Goal: Task Accomplishment & Management: Complete application form

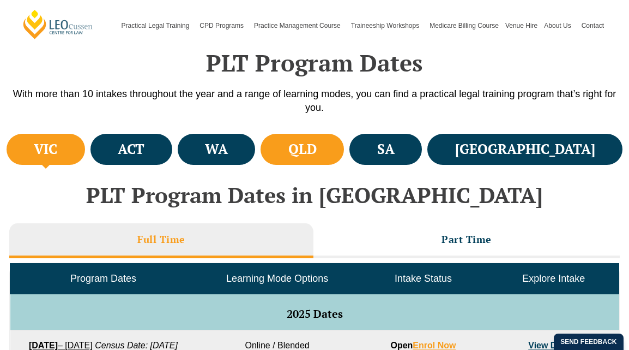
click at [317, 149] on h4 "QLD" at bounding box center [303, 149] width 28 height 18
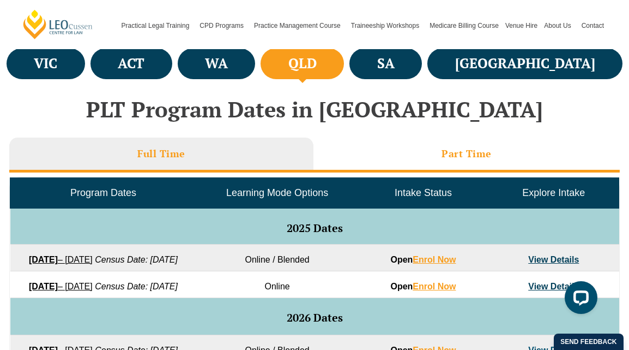
scroll to position [423, 0]
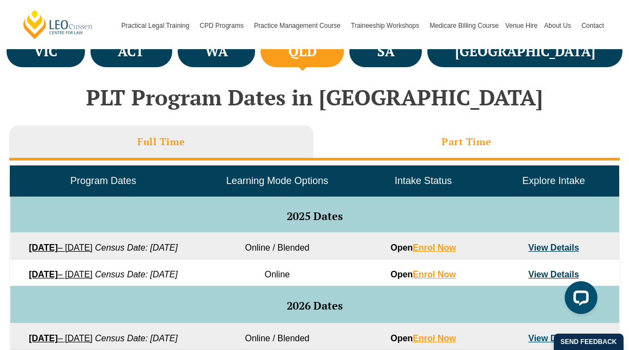
click at [465, 141] on h3 "Part Time" at bounding box center [467, 141] width 50 height 13
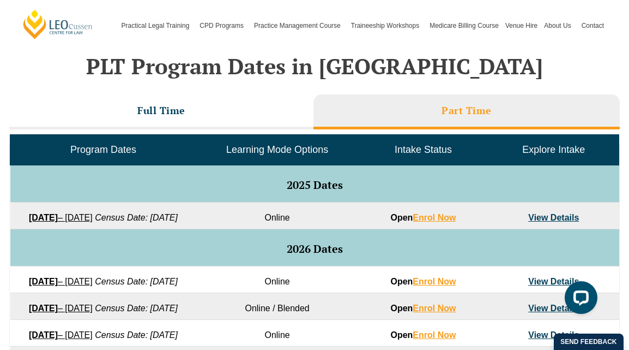
scroll to position [499, 0]
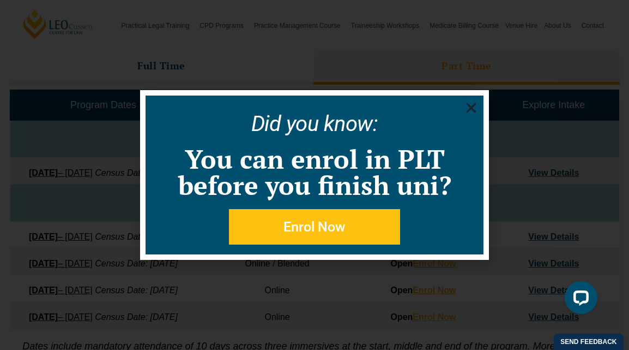
click at [473, 109] on use "Close" at bounding box center [472, 108] width 10 height 10
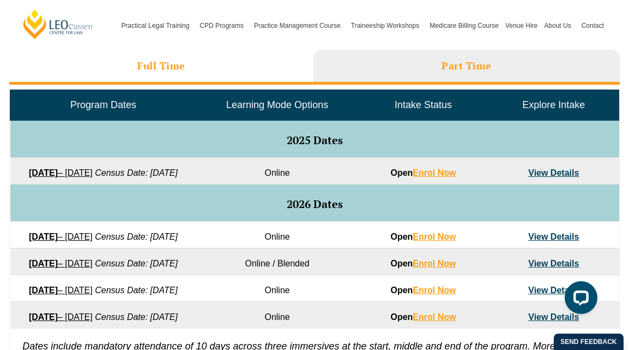
click at [150, 68] on h3 "Full Time" at bounding box center [161, 65] width 48 height 13
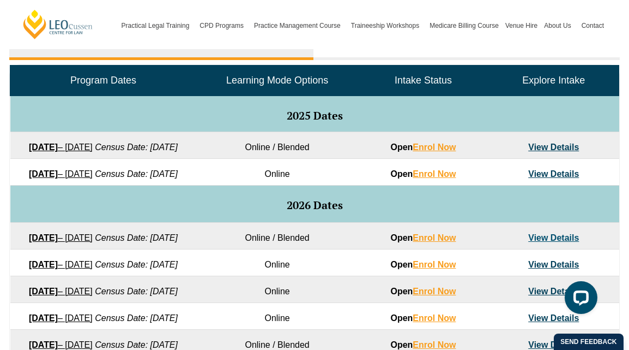
scroll to position [513, 0]
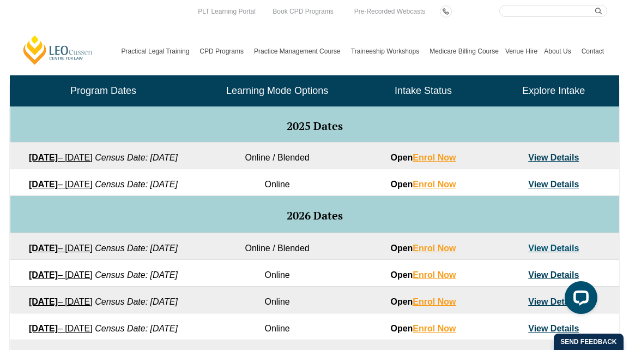
click at [541, 157] on link "View Details" at bounding box center [554, 157] width 51 height 9
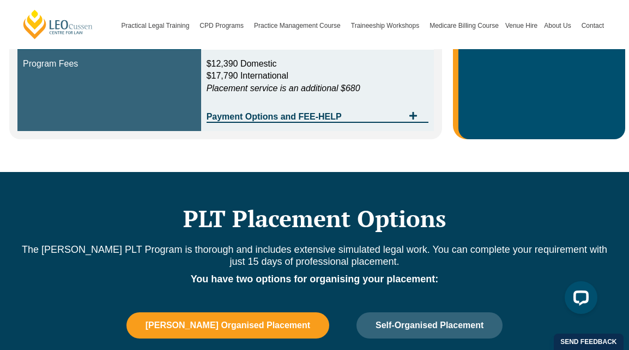
scroll to position [529, 0]
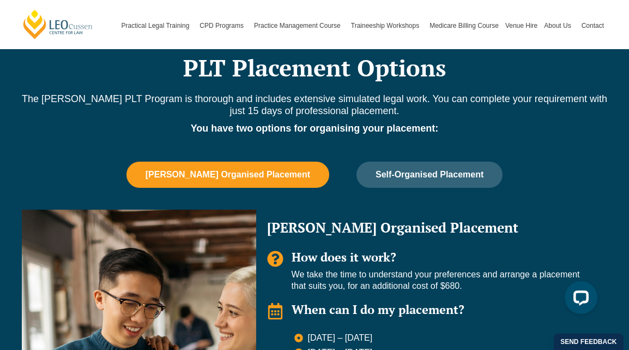
scroll to position [663, 0]
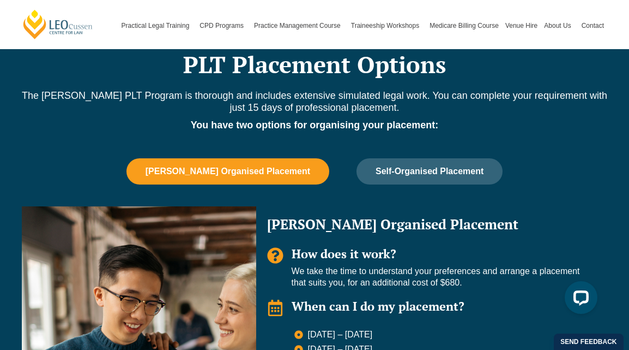
click at [254, 157] on div "PLT Placement Options The Leo Cussen PLT Program is thorough and includes exten…" at bounding box center [314, 289] width 597 height 542
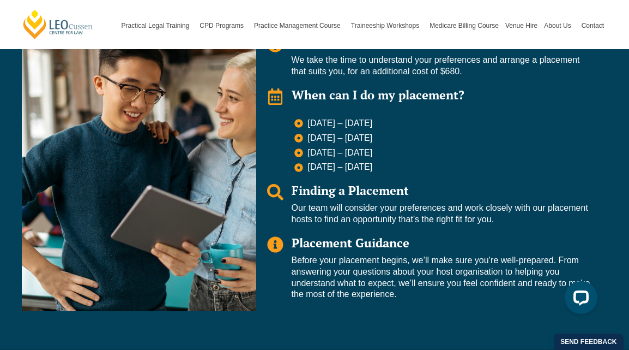
scroll to position [914, 0]
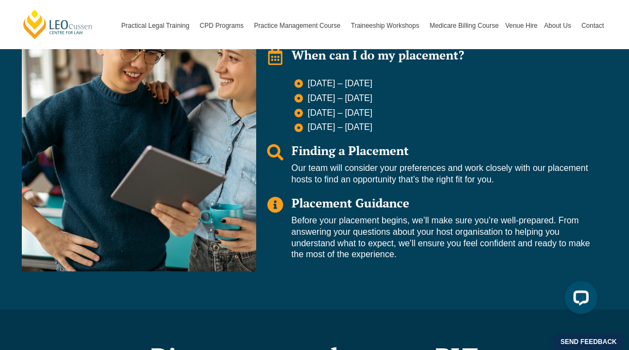
click at [343, 212] on div "Placement Guidance Before your placement begins, we’ll make sure you’re well-pr…" at bounding box center [444, 228] width 305 height 64
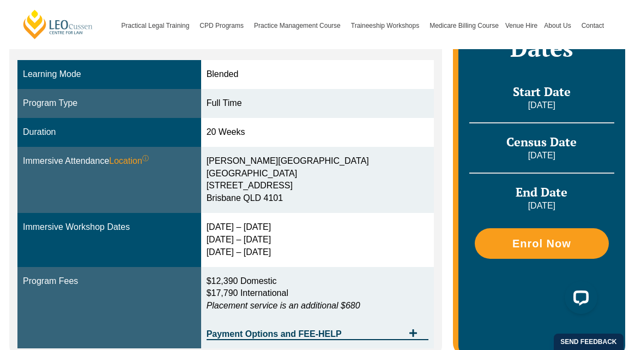
scroll to position [319, 0]
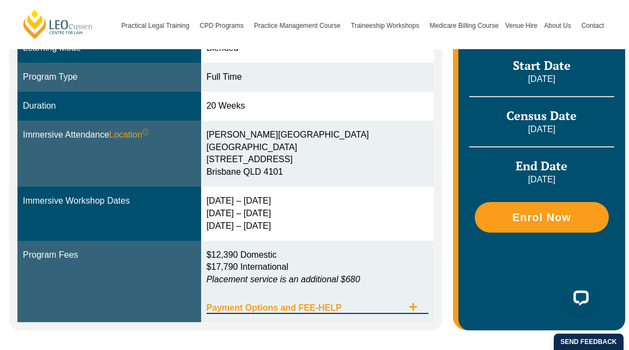
click at [298, 307] on span "Payment Options and FEE-HELP" at bounding box center [305, 307] width 197 height 9
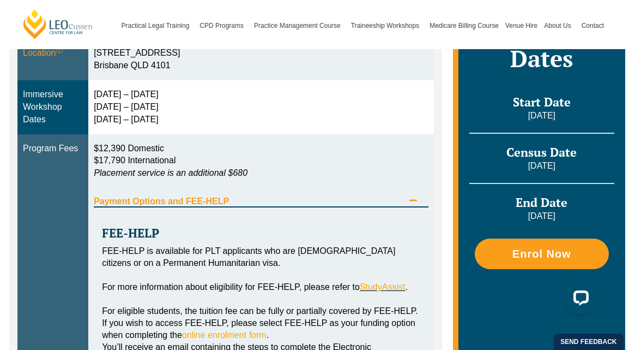
scroll to position [435, 0]
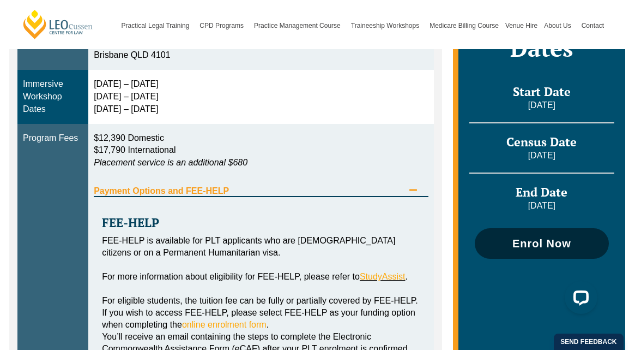
click at [548, 238] on span "Enrol Now" at bounding box center [542, 243] width 59 height 11
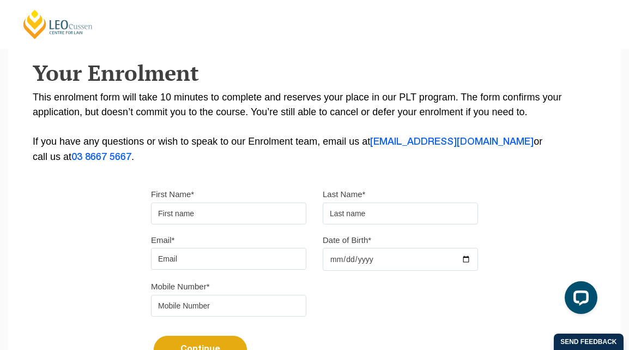
scroll to position [192, 0]
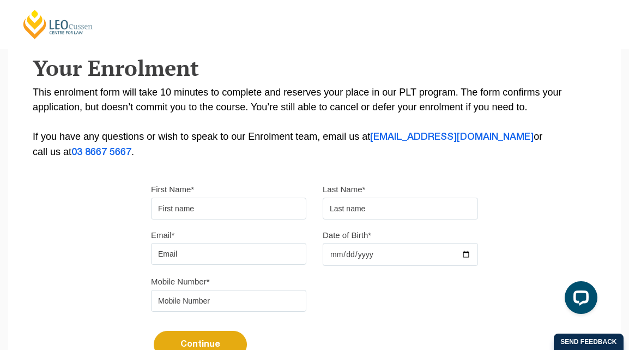
click at [242, 203] on input "First Name*" at bounding box center [228, 208] width 155 height 22
type input "Lana"
type input "Hofmann"
type input "marcelana@bigpond.com"
type input "0415054228"
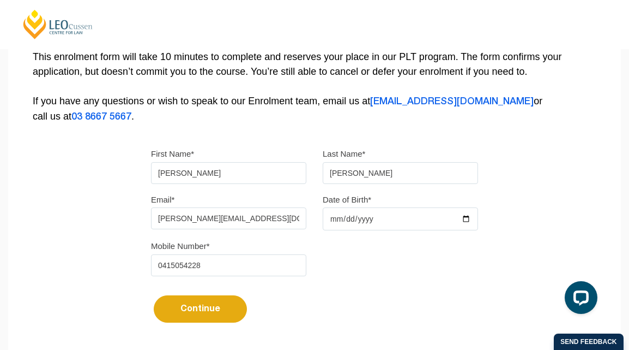
scroll to position [228, 0]
type input "Lana-Dawn"
click at [337, 217] on input "Date of Birth*" at bounding box center [400, 218] width 155 height 23
type input "1970-07-17"
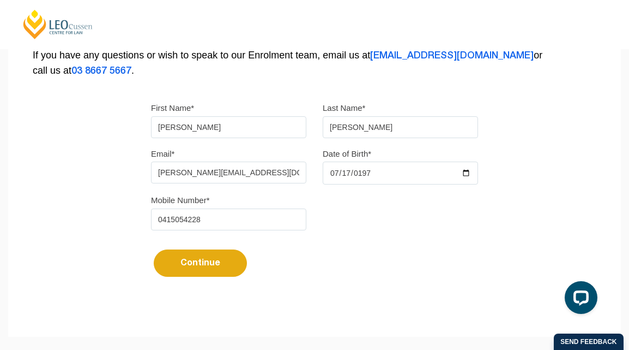
scroll to position [272, 0]
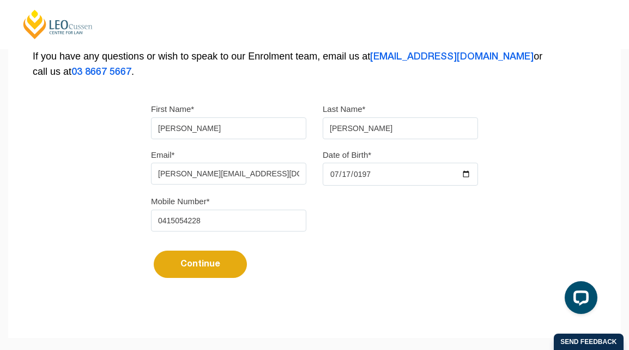
click at [249, 177] on input "marcelana@bigpond.com" at bounding box center [228, 174] width 155 height 22
type input "m"
type input "lanahofmann177@gmail.com"
click at [202, 271] on button "Continue" at bounding box center [200, 263] width 93 height 27
select select
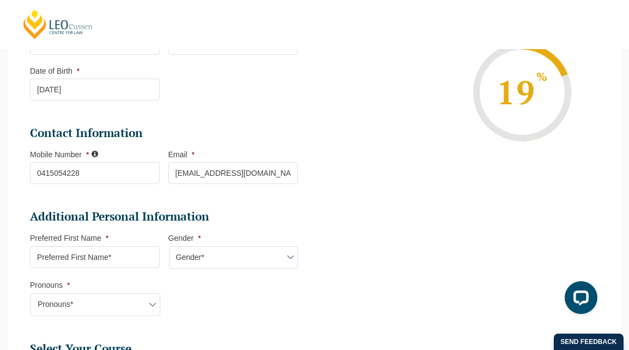
scroll to position [211, 0]
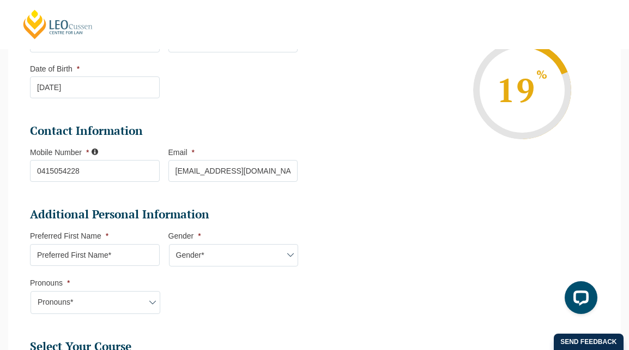
click at [121, 256] on input "Preferred First Name *" at bounding box center [95, 255] width 130 height 22
type input "Lana"
click at [288, 256] on select "Gender* Male Female Nonbinary Intersex Prefer not to disclose Other" at bounding box center [234, 255] width 130 height 23
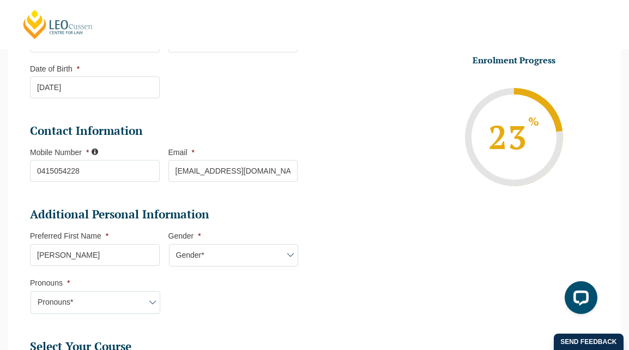
select select "Female"
click at [155, 299] on select "Pronouns* She/Her/Hers He/Him/His They/Them/Theirs Other Prefer not to disclose" at bounding box center [96, 302] width 130 height 23
select select "She/Her/Hers"
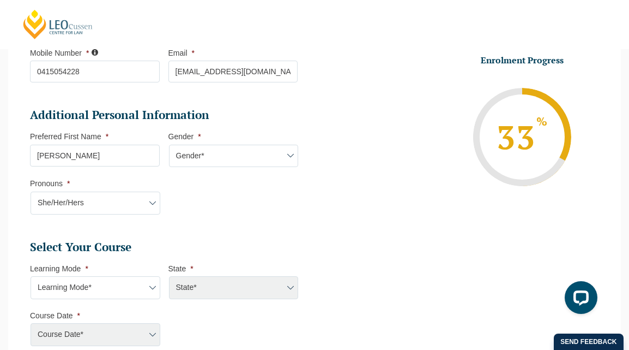
scroll to position [316, 0]
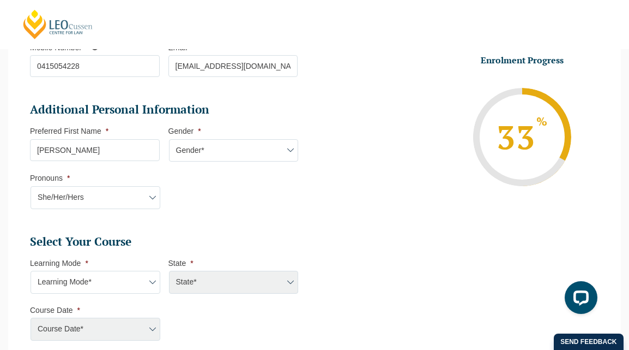
click at [149, 284] on select "Learning Mode* Online Full Time Learning Online Part Time Learning Blended Full…" at bounding box center [96, 282] width 130 height 23
select select "Blended Full Time Learning"
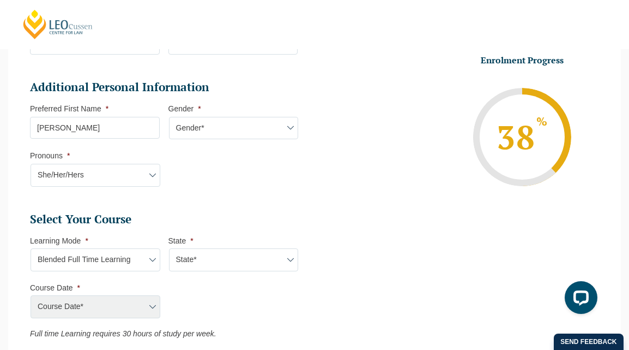
scroll to position [342, 0]
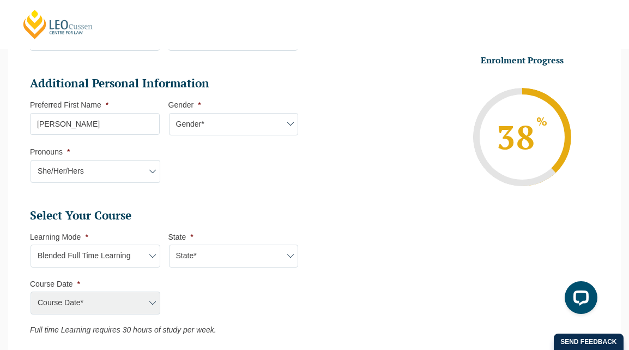
click at [287, 258] on select "State* ACT/NSW QLD SA VIC WA" at bounding box center [234, 255] width 130 height 23
select select "QLD"
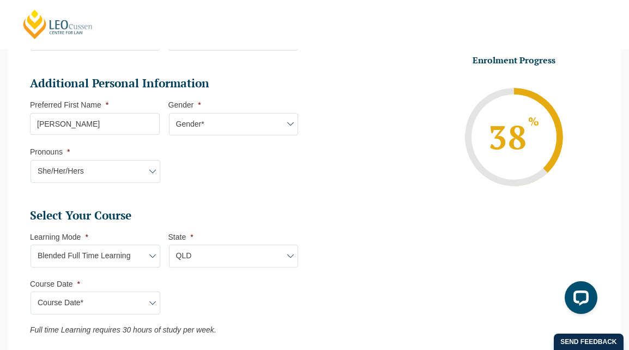
click at [151, 302] on select "Course Date* September 2025 (22-Sep-2025 to 20-Feb-2026) January 2026 (27-Jan-2…" at bounding box center [96, 302] width 130 height 23
select select "September 2025 (22-Sep-2025 to 20-Feb-2026)"
type input "Intake 10 September 2025 FT"
type input "Practical Legal Training (QLD)"
select select "QLD PLT (SEP) 2025 Full Time Blended"
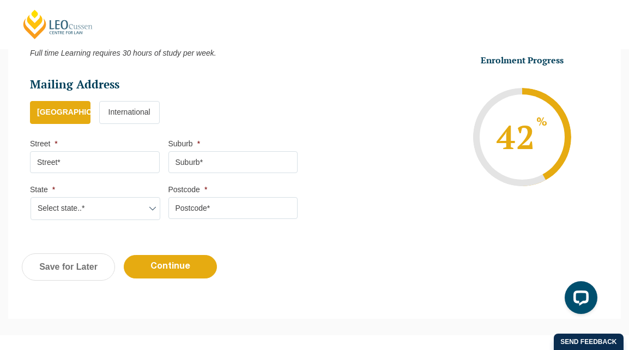
scroll to position [620, 0]
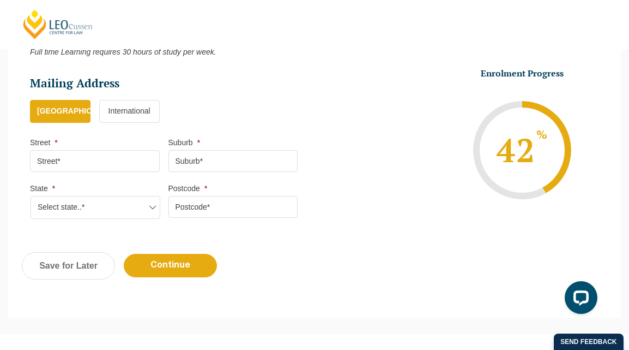
click at [126, 164] on input "Street *" at bounding box center [95, 161] width 130 height 22
type input "149 Savages Road"
type input "BROOKFIELD"
select select "QLD"
type input "4069"
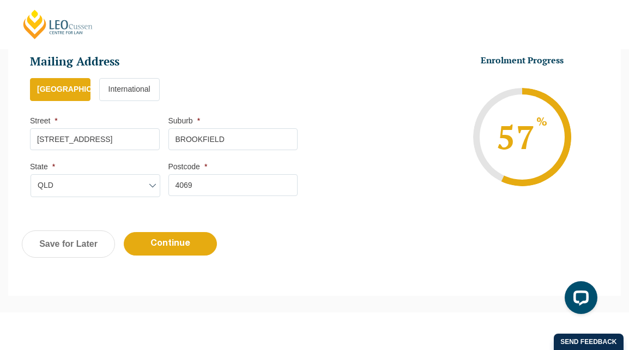
scroll to position [653, 0]
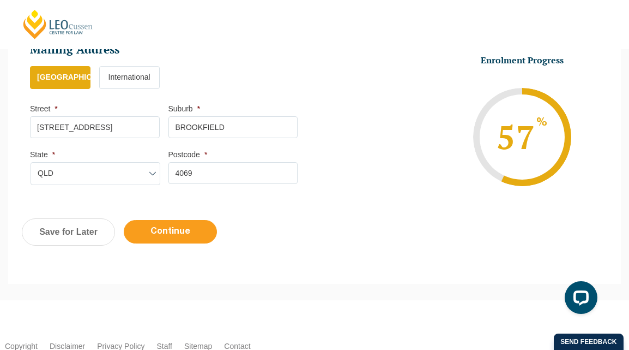
click at [167, 236] on input "Continue" at bounding box center [170, 231] width 93 height 23
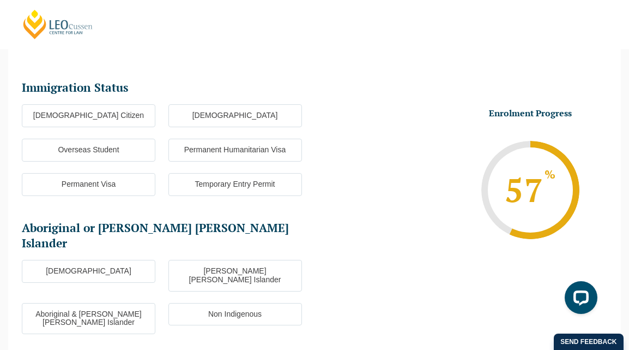
scroll to position [131, 0]
click at [105, 118] on label "[DEMOGRAPHIC_DATA] Citizen" at bounding box center [89, 115] width 134 height 23
click at [0, 0] on input "[DEMOGRAPHIC_DATA] Citizen" at bounding box center [0, 0] width 0 height 0
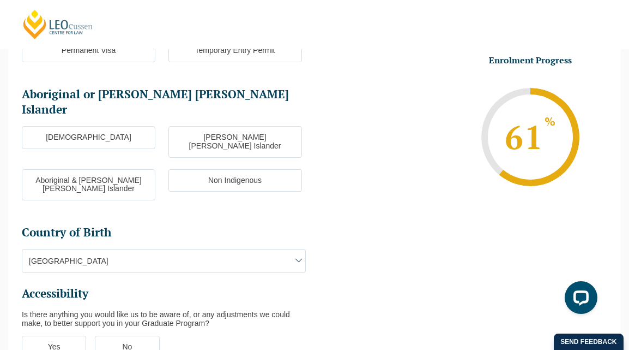
scroll to position [263, 0]
click at [299, 254] on span at bounding box center [298, 260] width 13 height 13
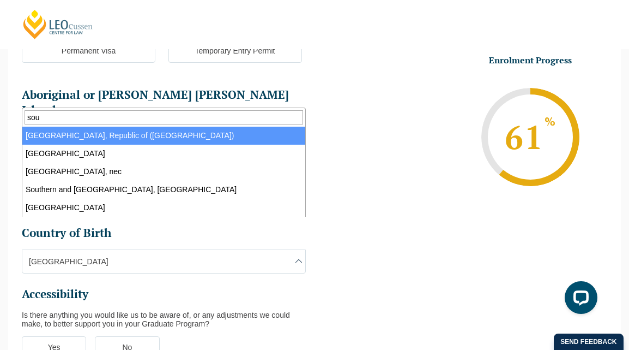
type input "sout"
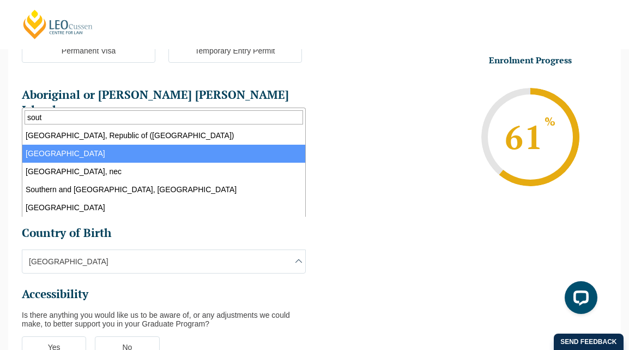
select select "South Africa 9225"
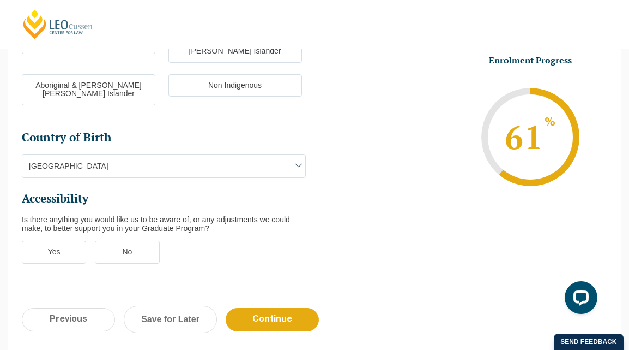
scroll to position [370, 0]
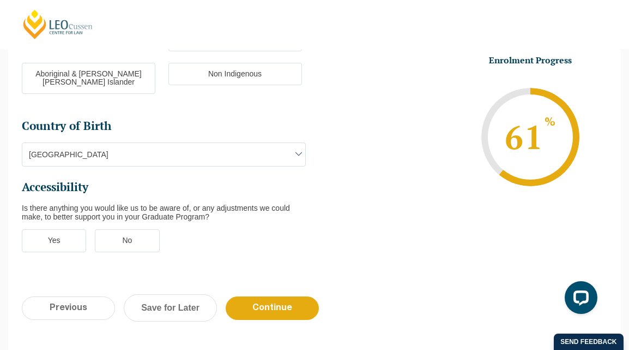
click at [135, 229] on label "No" at bounding box center [127, 240] width 64 height 23
click at [0, 0] on input "No" at bounding box center [0, 0] width 0 height 0
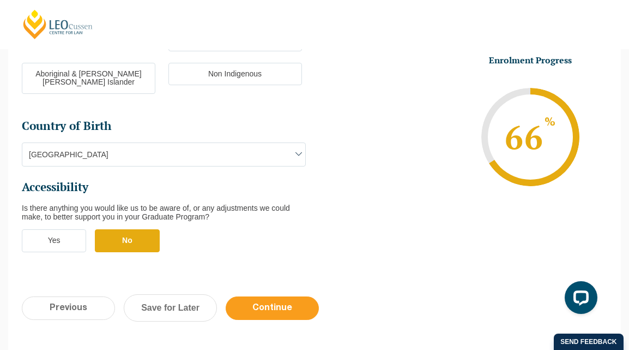
click at [280, 296] on input "Continue" at bounding box center [272, 307] width 93 height 23
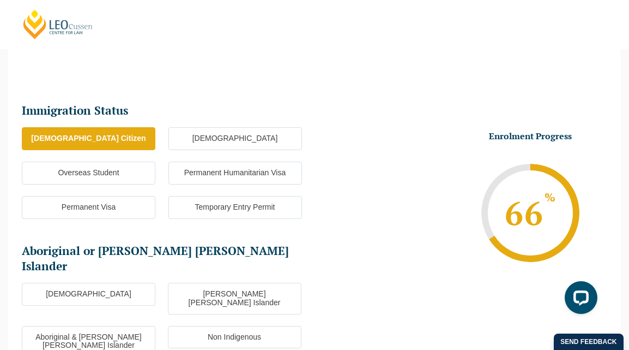
scroll to position [209, 0]
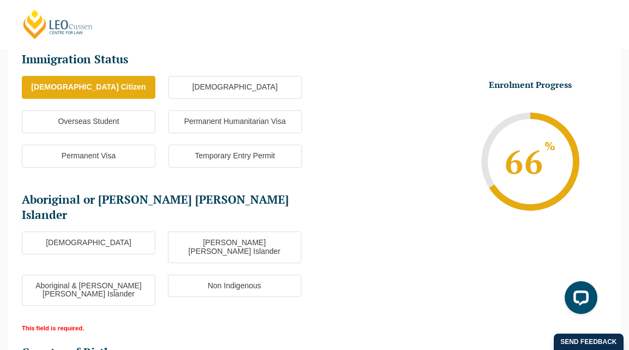
click at [232, 274] on label "Non Indigenous" at bounding box center [235, 285] width 134 height 23
click at [0, 0] on input "Non Indigenous" at bounding box center [0, 0] width 0 height 0
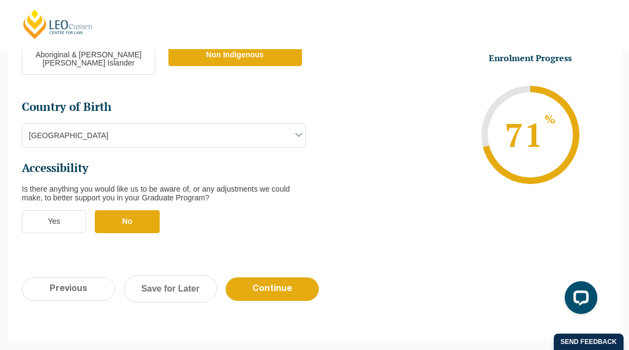
scroll to position [451, 0]
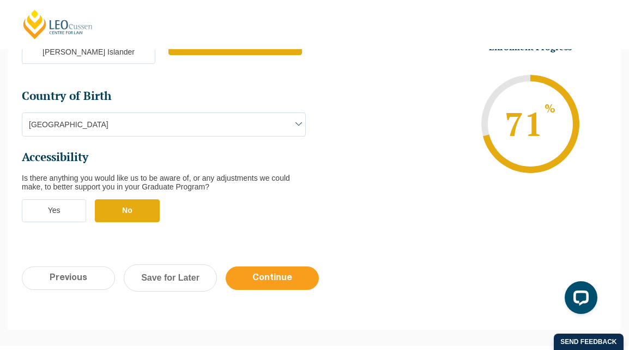
click at [287, 266] on input "Continue" at bounding box center [272, 277] width 93 height 23
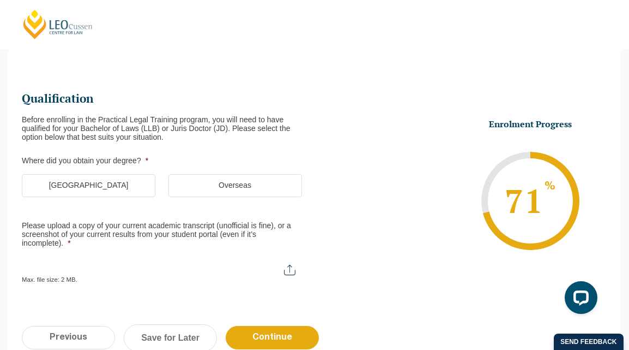
scroll to position [94, 0]
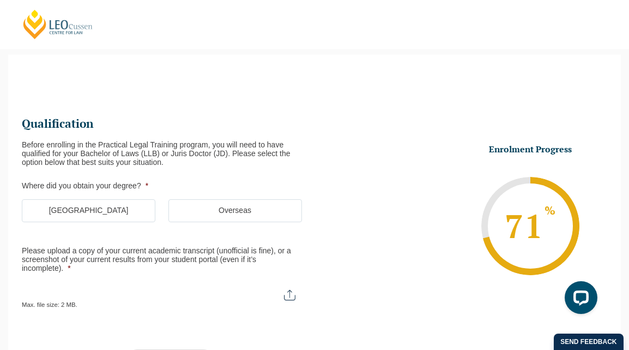
click at [96, 208] on label "[GEOGRAPHIC_DATA]" at bounding box center [89, 210] width 134 height 23
click at [0, 0] on input "[GEOGRAPHIC_DATA]" at bounding box center [0, 0] width 0 height 0
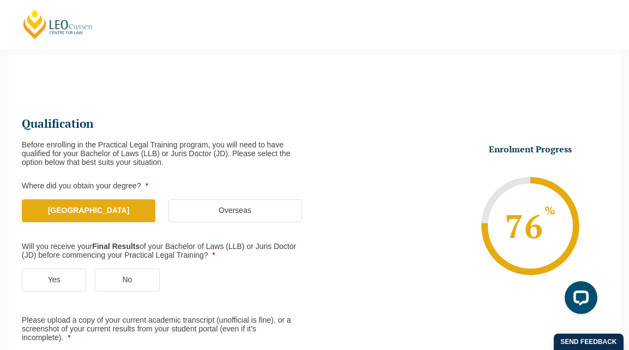
scroll to position [138, 0]
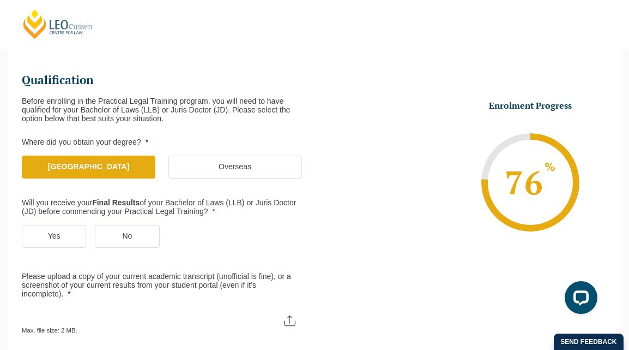
click at [56, 236] on label "Yes" at bounding box center [54, 236] width 64 height 23
click at [0, 0] on input "Yes" at bounding box center [0, 0] width 0 height 0
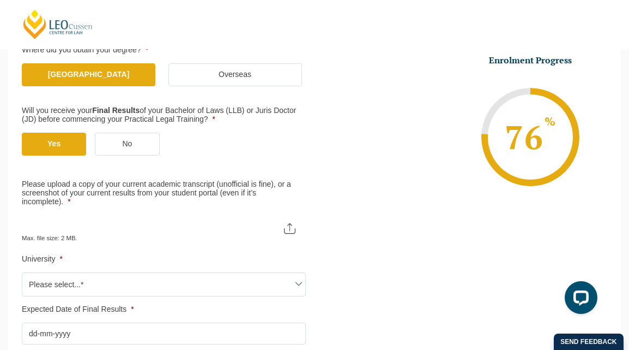
scroll to position [242, 0]
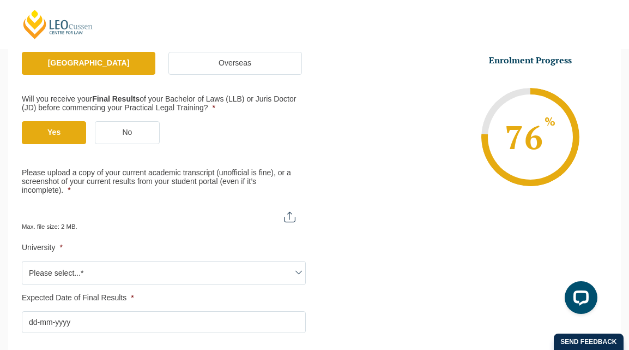
click at [301, 273] on span at bounding box center [298, 272] width 13 height 13
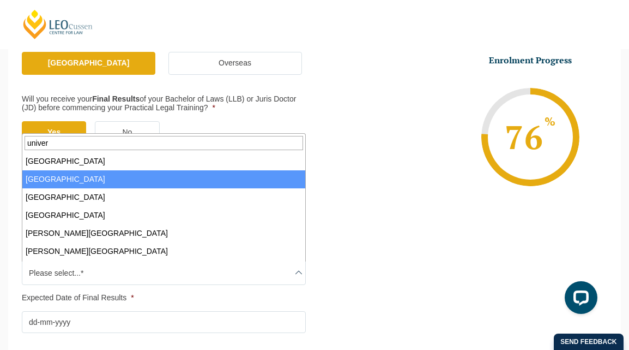
type input "univers"
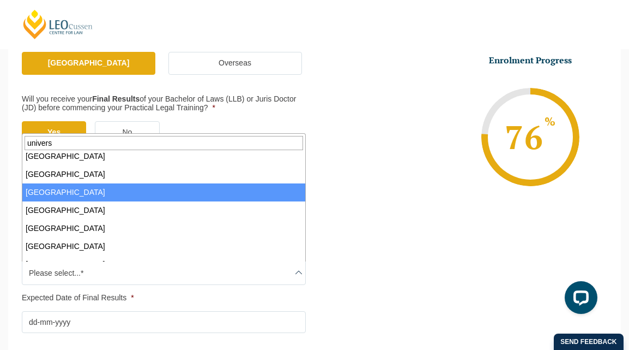
scroll to position [509, 0]
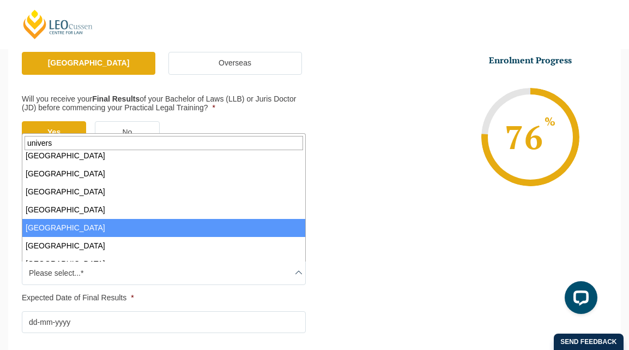
select select "[GEOGRAPHIC_DATA]"
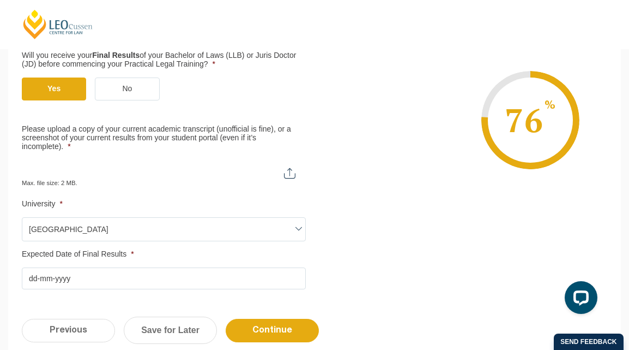
scroll to position [292, 0]
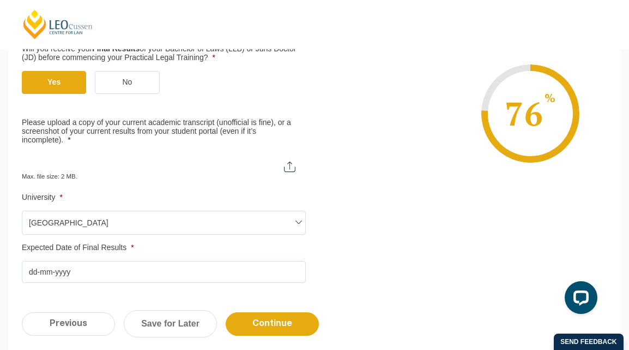
click at [79, 274] on input "Expected Date of Final Results *" at bounding box center [164, 272] width 284 height 22
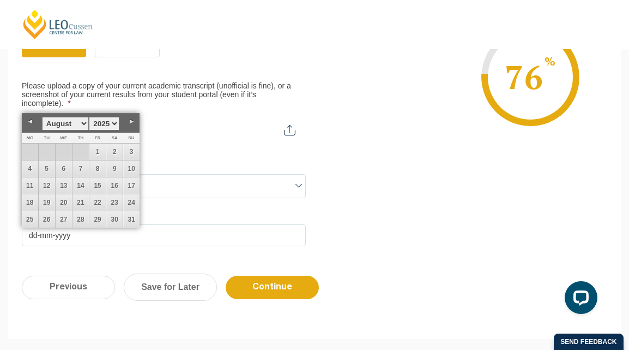
scroll to position [333, 0]
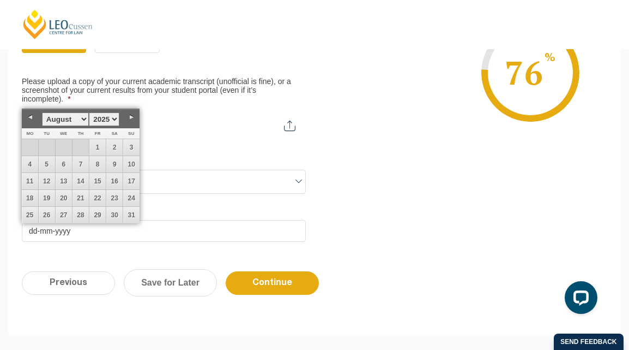
click at [140, 228] on input "Expected Date of Final Results *" at bounding box center [164, 231] width 284 height 22
click at [167, 241] on input "Expected Date of Final Results *" at bounding box center [164, 231] width 284 height 22
click at [28, 116] on link "Previous" at bounding box center [30, 117] width 16 height 16
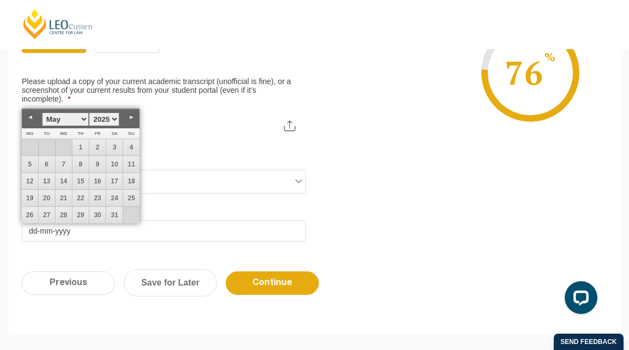
click at [130, 115] on link "Next" at bounding box center [131, 117] width 16 height 16
click at [34, 229] on link "30" at bounding box center [30, 232] width 16 height 16
type input "30-06-2025"
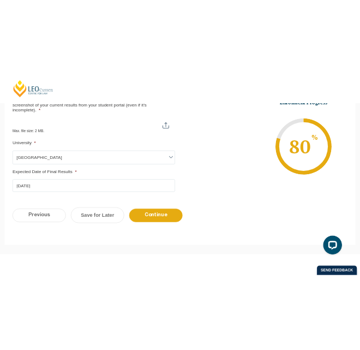
scroll to position [361, 0]
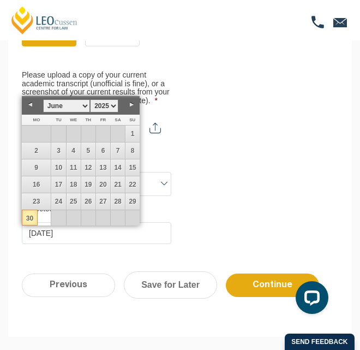
click at [211, 207] on ul "Qualification Before enrolling in the Practical Legal Training program, you wil…" at bounding box center [180, 18] width 316 height 452
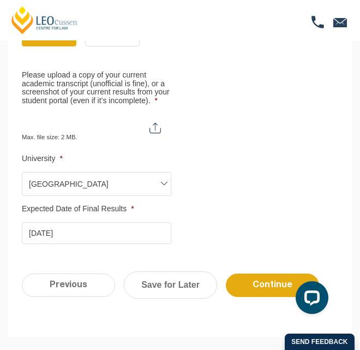
click at [157, 128] on input "Please upload a copy of your current academic transcript (unofficial is fine), …" at bounding box center [96, 123] width 149 height 19
type input "C:\fakepath\USQ_TSRPT.pdf"
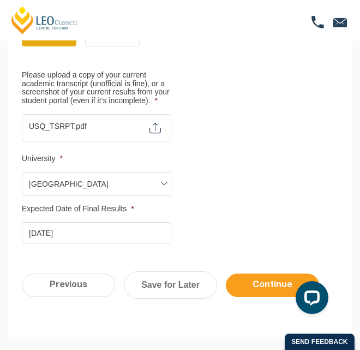
click at [255, 278] on input "Continue" at bounding box center [272, 284] width 93 height 23
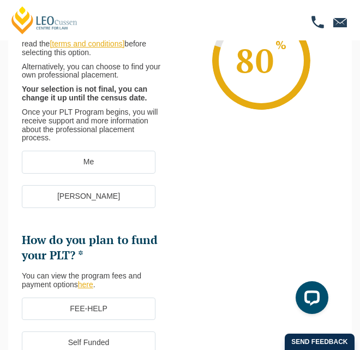
scroll to position [205, 0]
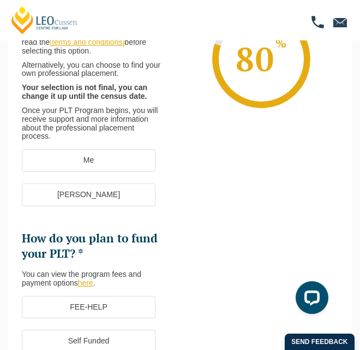
click at [89, 194] on label "[PERSON_NAME]" at bounding box center [89, 194] width 134 height 23
click at [0, 0] on input "[PERSON_NAME]" at bounding box center [0, 0] width 0 height 0
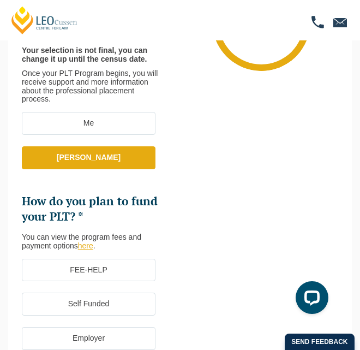
scroll to position [293, 0]
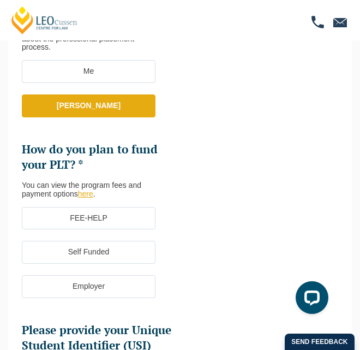
click at [95, 216] on label "FEE-HELP" at bounding box center [89, 218] width 134 height 23
click at [0, 0] on input "FEE-HELP" at bounding box center [0, 0] width 0 height 0
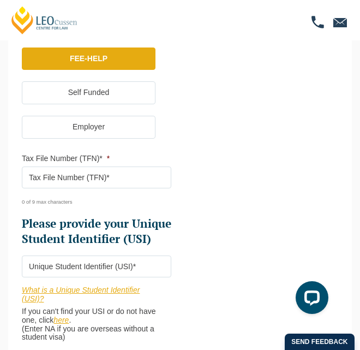
scroll to position [454, 0]
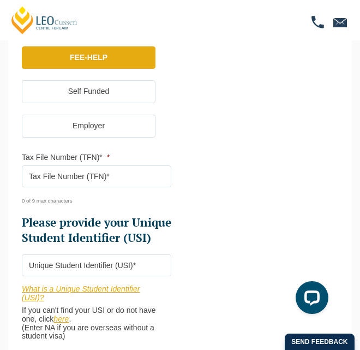
click at [62, 183] on input "Tax File Number (TFN)* *" at bounding box center [96, 176] width 149 height 22
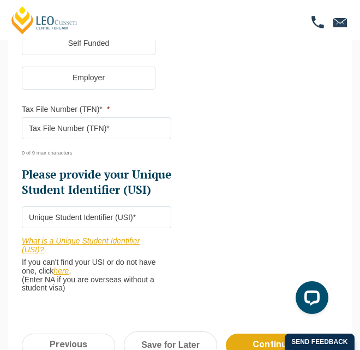
scroll to position [502, 0]
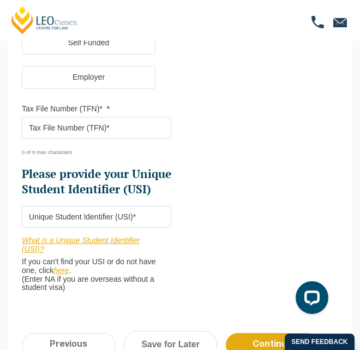
click at [97, 227] on input "Please provide your Unique Student Identifier (USI) *" at bounding box center [96, 217] width 149 height 22
paste input "From: Lana-Dawn Hofmann ABN: 69320923210 149 Savages Road, Brookfield QLD 4069 …"
type input "F"
paste input "From: Lana-Dawn Hofmann ABN: 69320923210 149 Savages Road, Brookfield QLD 4069 …"
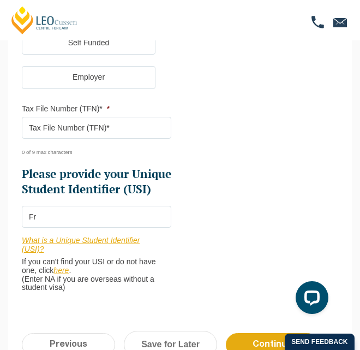
type input "F"
type input "XFUHF85C42"
click at [110, 123] on input "Tax File Number (TFN)* *" at bounding box center [96, 128] width 149 height 22
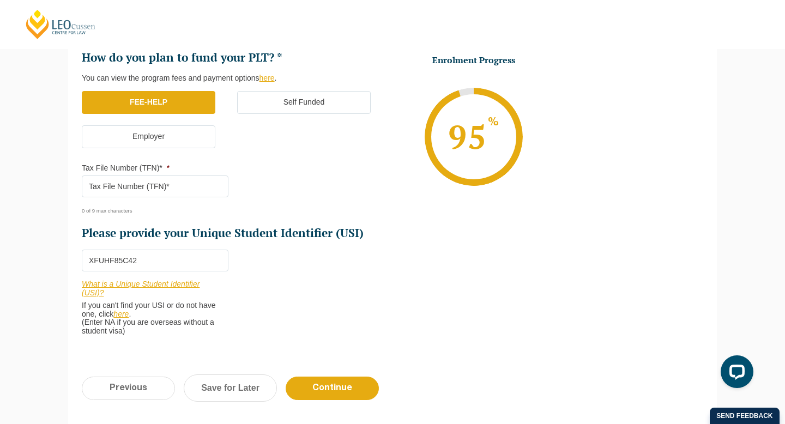
scroll to position [381, 0]
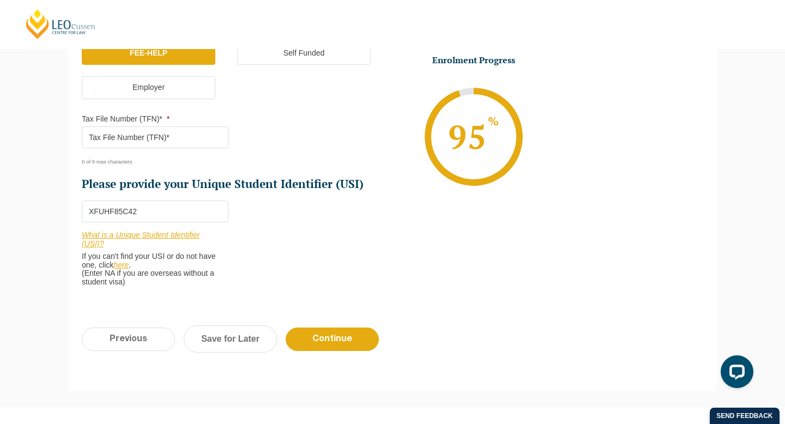
click at [148, 140] on input "Tax File Number (TFN)* *" at bounding box center [155, 138] width 147 height 22
click at [130, 139] on input "Tax File Number (TFN)* *" at bounding box center [155, 138] width 147 height 22
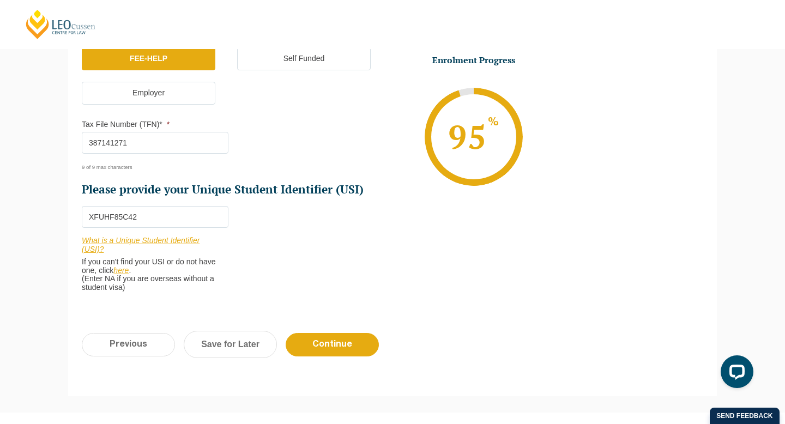
scroll to position [374, 0]
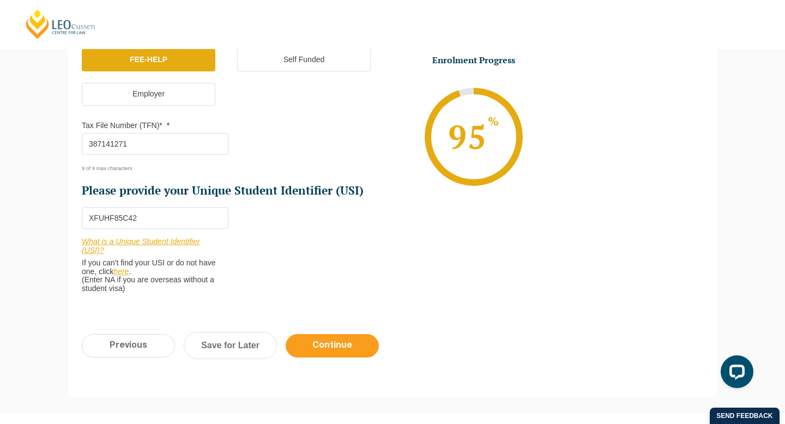
type input "387141271"
click at [343, 347] on input "Continue" at bounding box center [332, 345] width 93 height 23
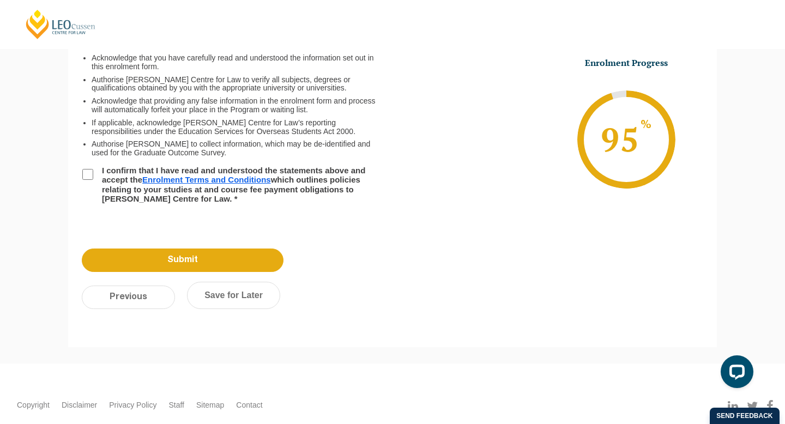
scroll to position [94, 0]
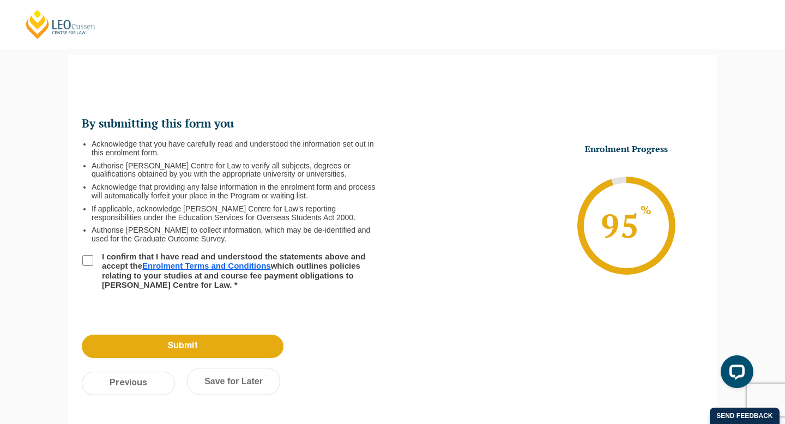
click at [91, 260] on input "I confirm that I have read and understood the statements above and accept the E…" at bounding box center [87, 260] width 11 height 11
checkbox input "true"
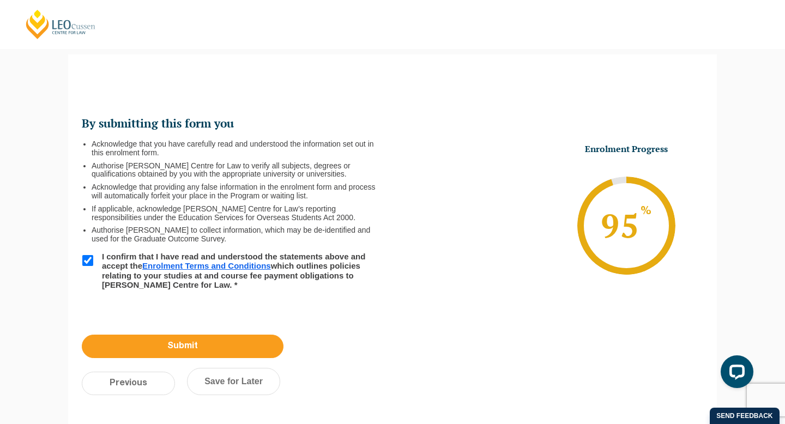
click at [167, 349] on input "Submit" at bounding box center [183, 346] width 202 height 23
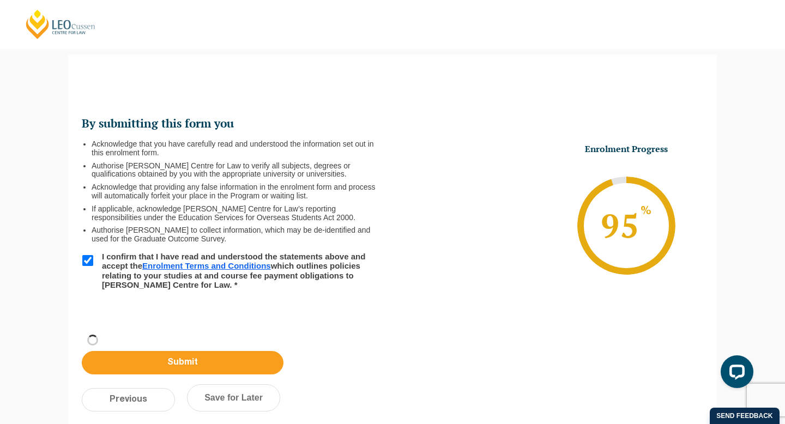
scroll to position [37, 0]
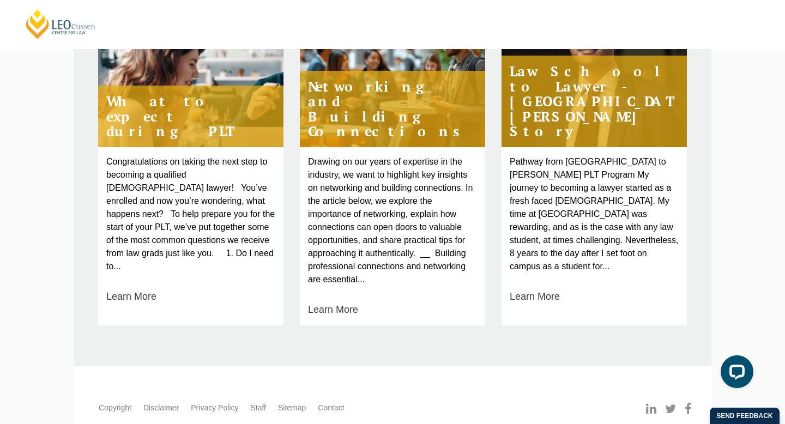
scroll to position [580, 0]
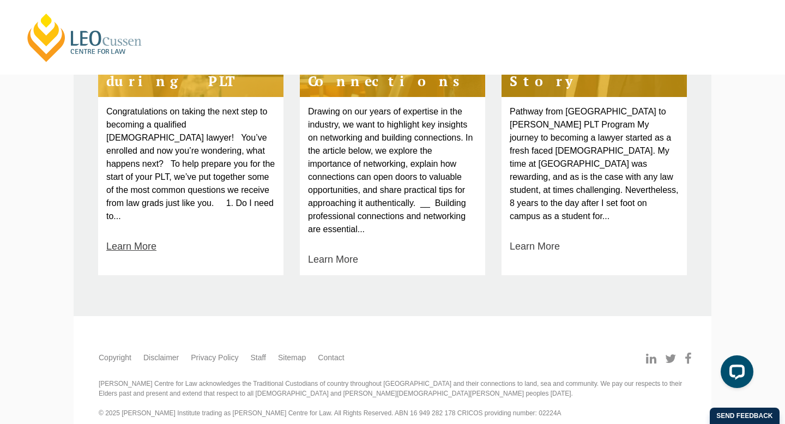
click at [146, 239] on link "Learn More" at bounding box center [131, 246] width 50 height 15
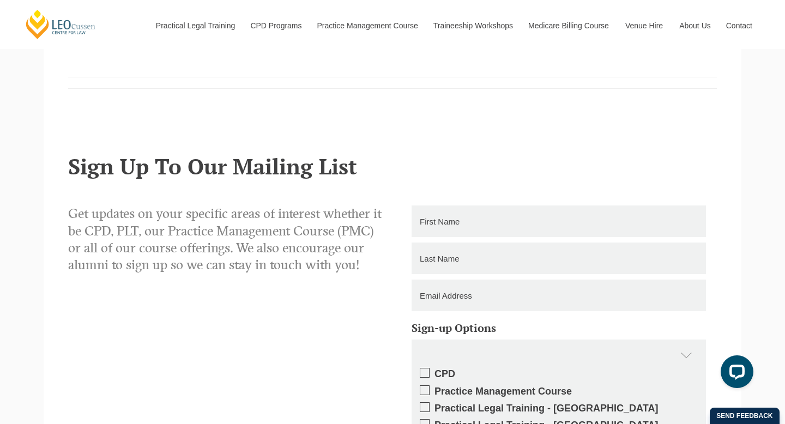
scroll to position [1082, 0]
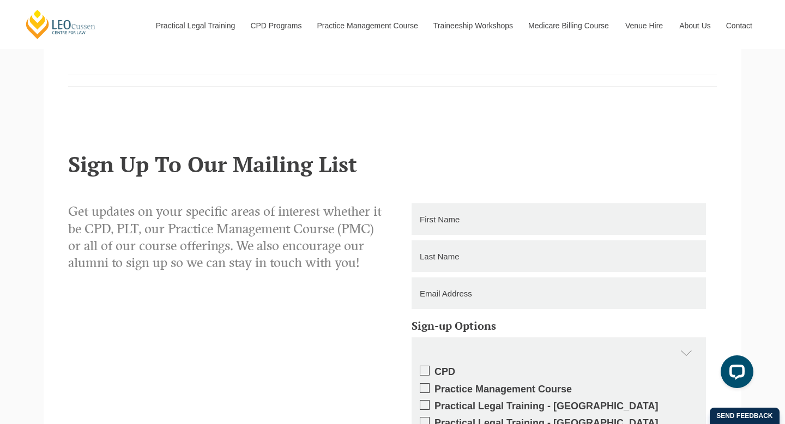
click at [442, 203] on input "text" at bounding box center [559, 219] width 295 height 32
type input "Lana"
type input "Hofmann"
type input "marcelana@bigpond.com"
type input "0415054228"
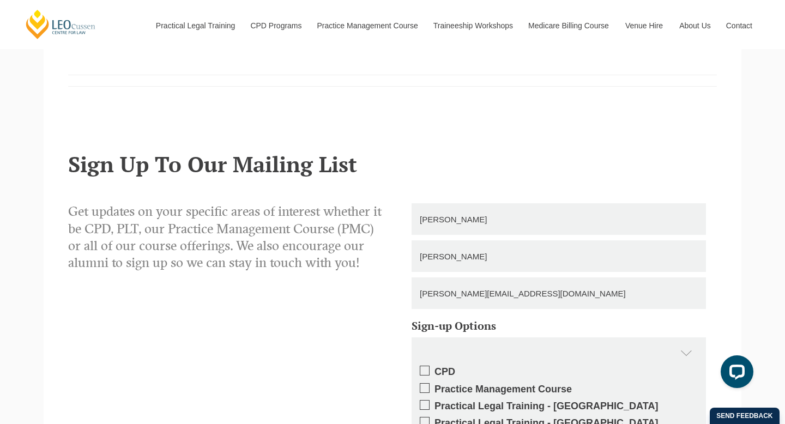
type input "Lana-Dawn"
drag, startPoint x: 421, startPoint y: 253, endPoint x: 570, endPoint y: 257, distance: 149.0
click at [570, 278] on input "marcelana@bigpond.com" at bounding box center [559, 294] width 295 height 32
click at [538, 278] on input "marcelana@bigpond.com" at bounding box center [559, 294] width 295 height 32
type input "m"
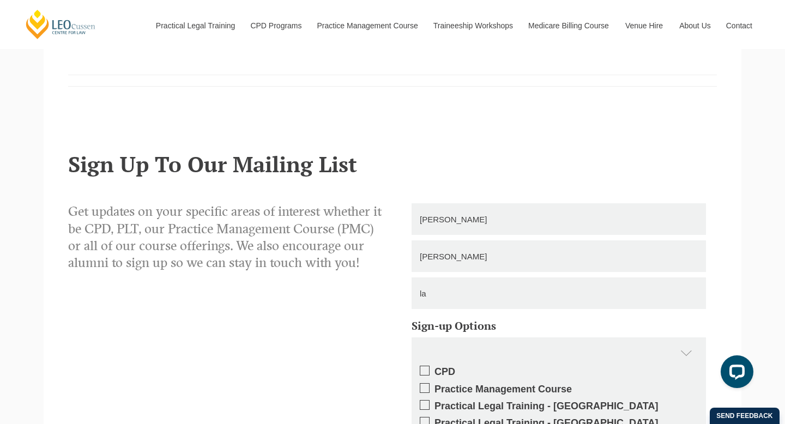
type input "l"
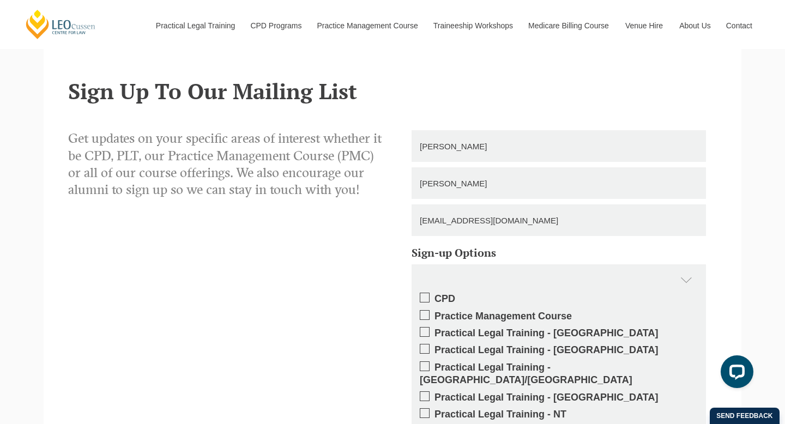
scroll to position [1215, 0]
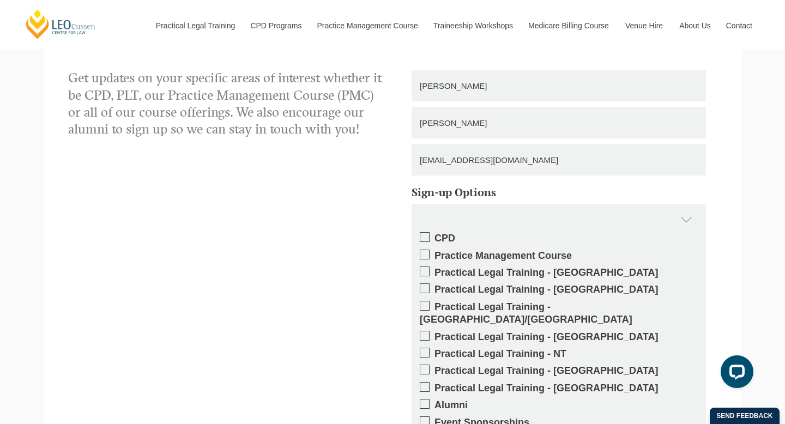
type input "lanahofmann177@gmail.com"
click at [425, 331] on span at bounding box center [425, 336] width 10 height 10
click at [435, 333] on input "Practical Legal Training - [GEOGRAPHIC_DATA]" at bounding box center [435, 333] width 0 height 0
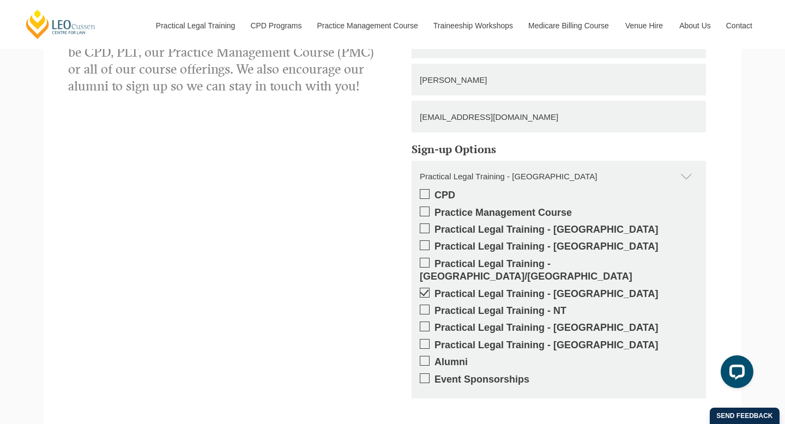
scroll to position [1262, 0]
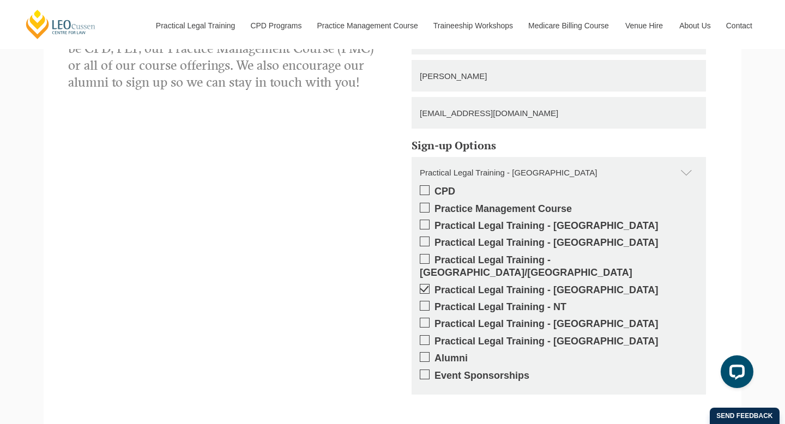
click at [421, 370] on span at bounding box center [425, 375] width 10 height 10
click at [435, 372] on input "Event Sponsorships" at bounding box center [435, 372] width 0 height 0
click at [424, 352] on span at bounding box center [425, 357] width 10 height 10
click at [435, 355] on input "Alumni" at bounding box center [435, 355] width 0 height 0
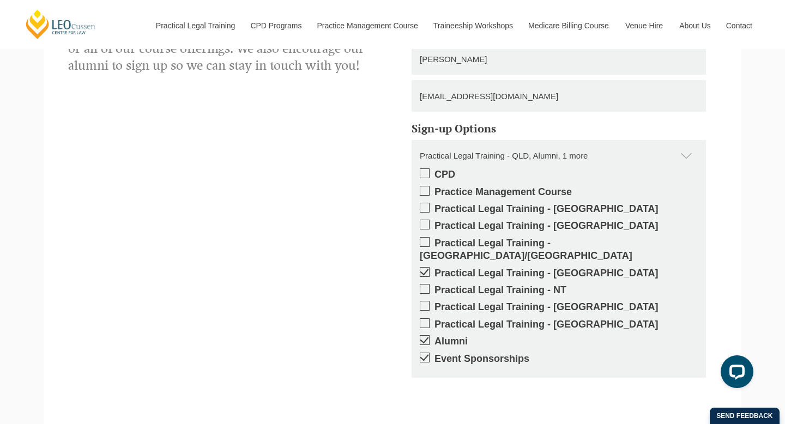
scroll to position [1324, 0]
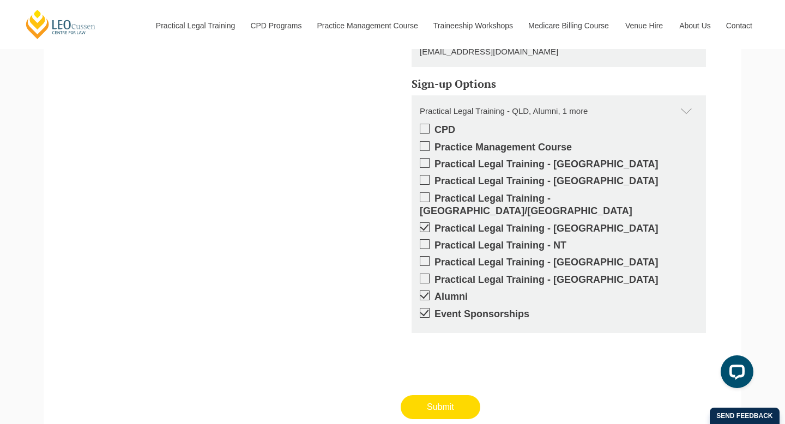
click at [448, 395] on input "Submit" at bounding box center [441, 407] width 80 height 24
type input "Submitting"
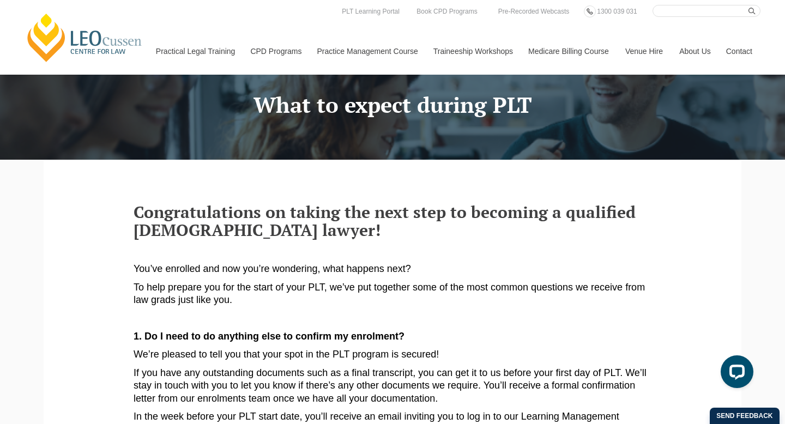
scroll to position [0, 0]
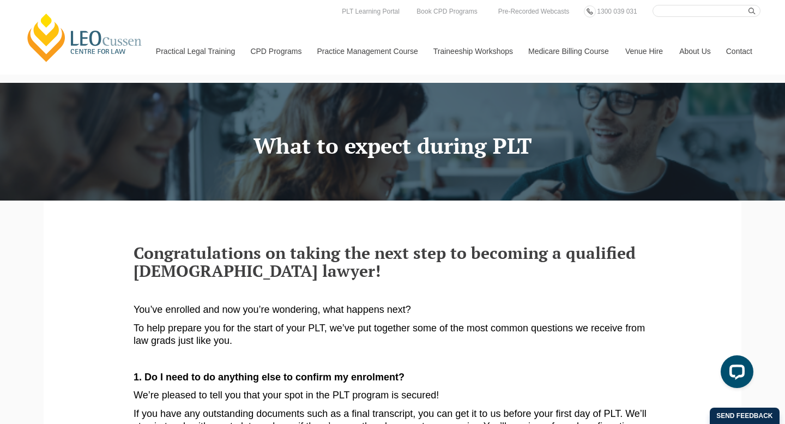
click at [729, 53] on link "Contact" at bounding box center [739, 51] width 43 height 47
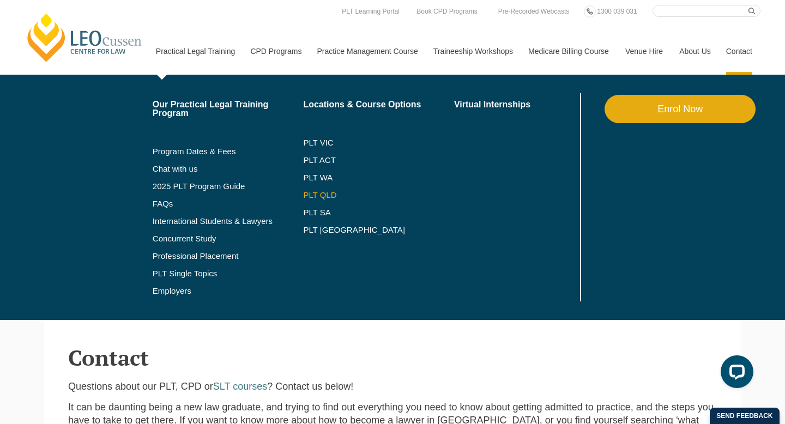
click at [309, 199] on link "PLT QLD" at bounding box center [378, 195] width 151 height 9
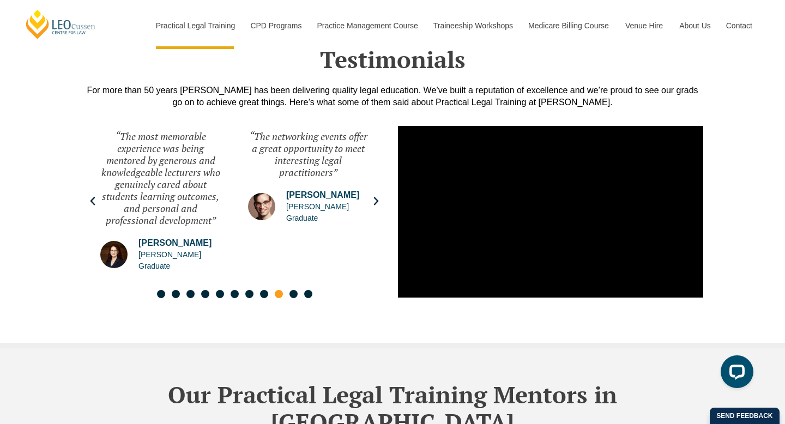
scroll to position [2643, 0]
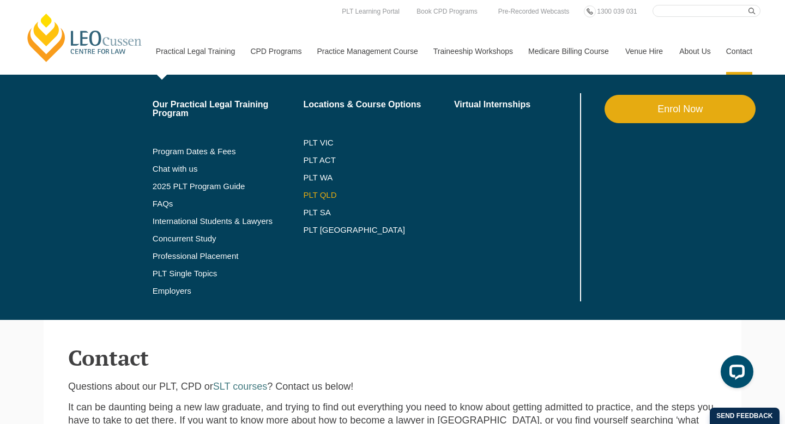
click at [306, 193] on link "PLT QLD" at bounding box center [378, 195] width 151 height 9
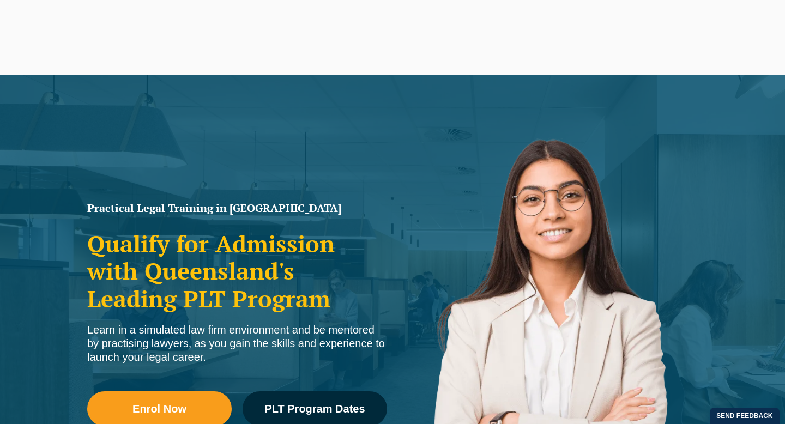
click at [306, 193] on div "Practical Legal Training in Queensland Qualify for Admission with Queensland's …" at bounding box center [392, 315] width 785 height 480
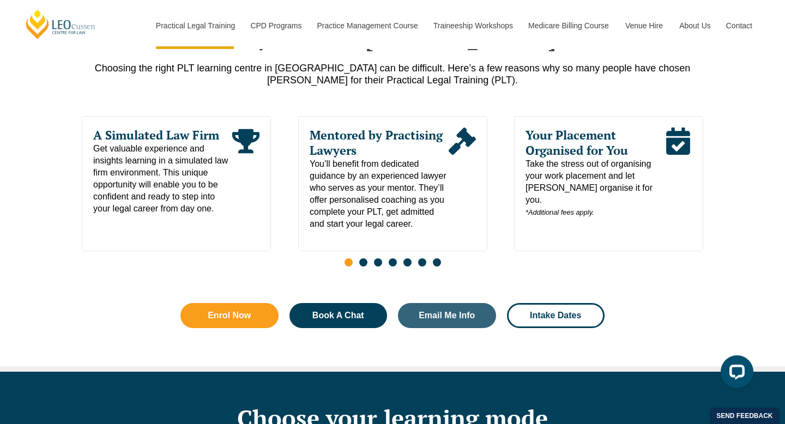
scroll to position [595, 0]
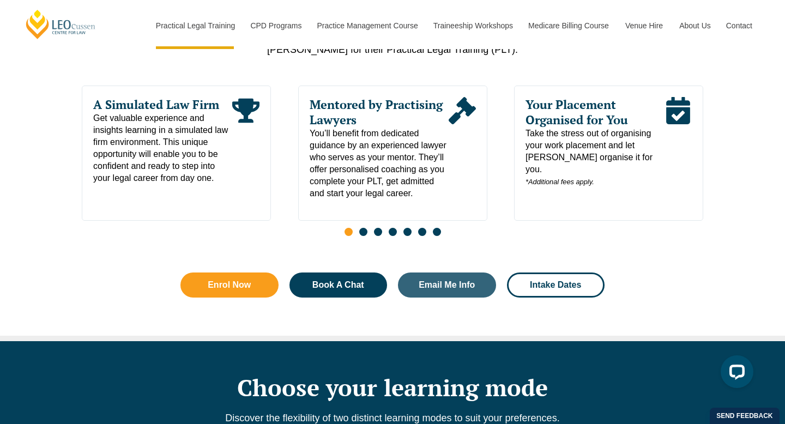
click at [364, 235] on span "Go to slide 2" at bounding box center [363, 232] width 8 height 8
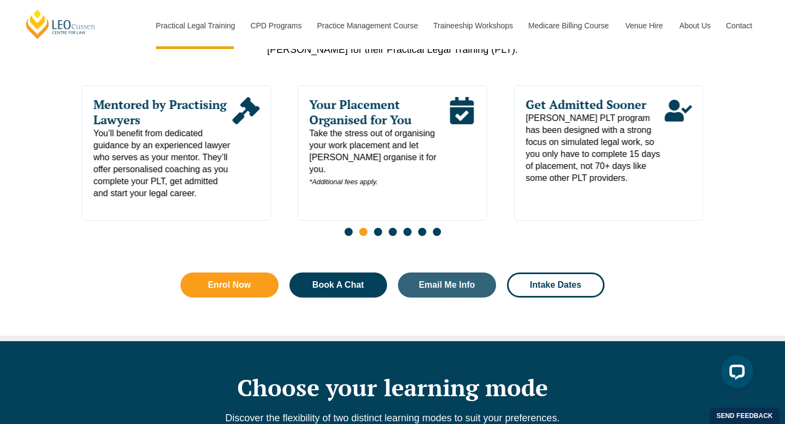
click at [377, 235] on span "Go to slide 3" at bounding box center [378, 232] width 8 height 8
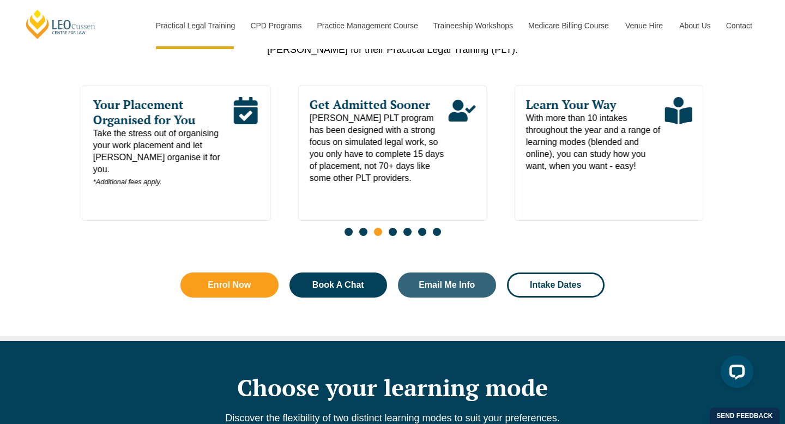
click at [395, 235] on span "Go to slide 4" at bounding box center [393, 232] width 8 height 8
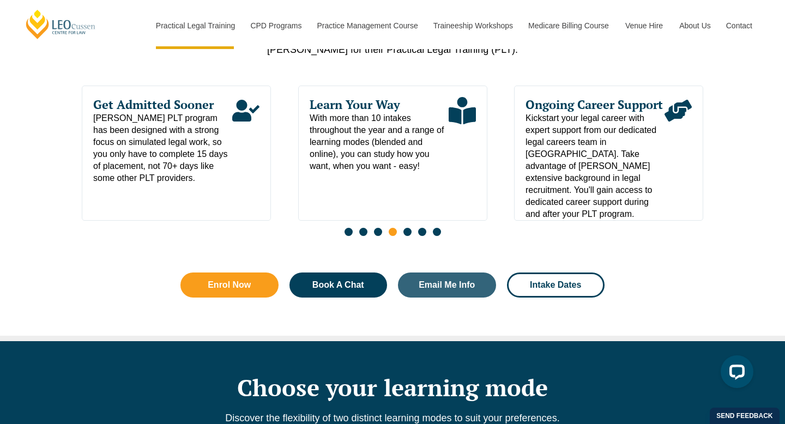
click at [405, 235] on span "Go to slide 5" at bounding box center [408, 232] width 8 height 8
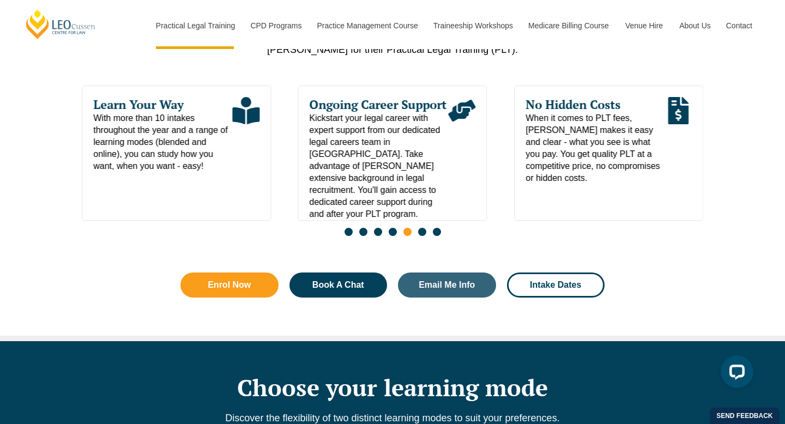
click at [421, 235] on span "Go to slide 6" at bounding box center [422, 232] width 8 height 8
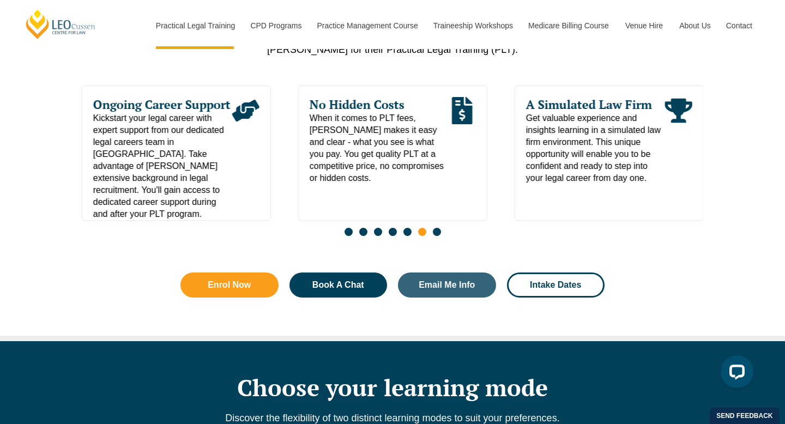
click at [434, 236] on span "Go to slide 7" at bounding box center [437, 232] width 8 height 8
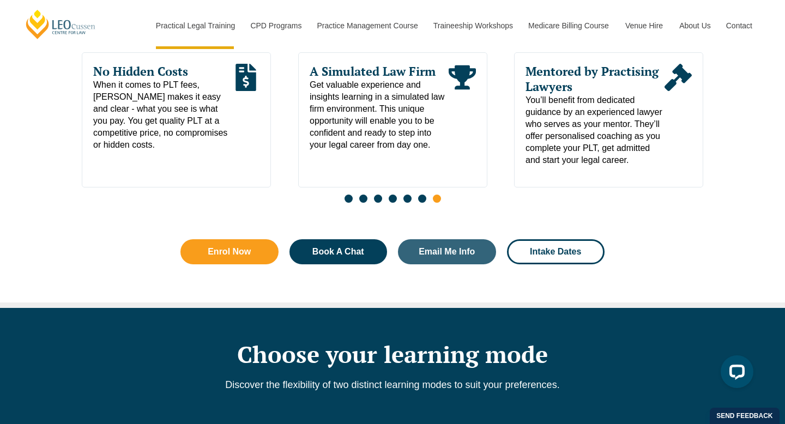
scroll to position [632, 0]
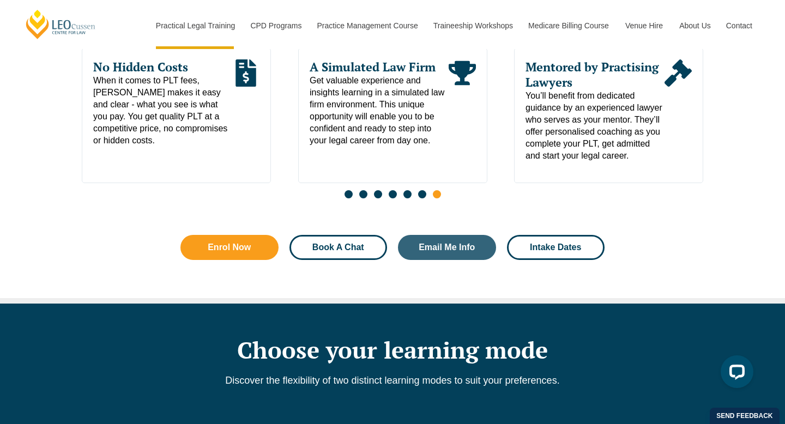
click at [369, 252] on span "Book A Chat" at bounding box center [338, 247] width 69 height 9
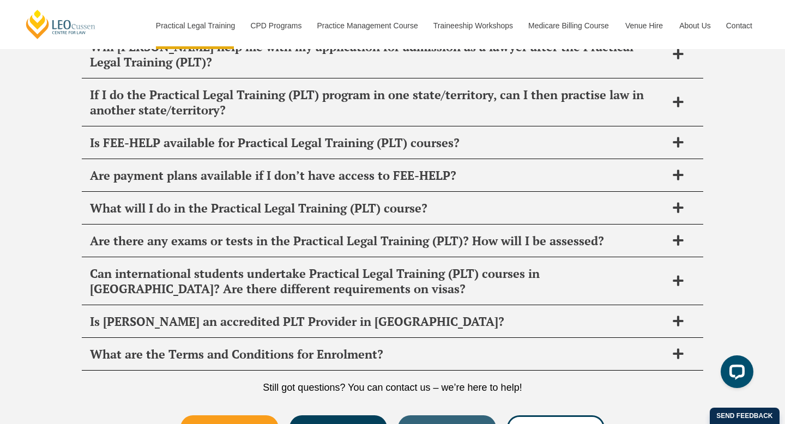
scroll to position [5590, 0]
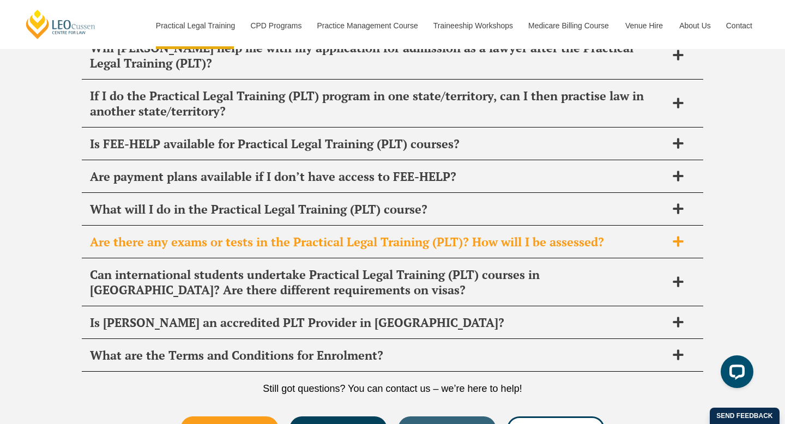
click at [679, 236] on icon at bounding box center [678, 241] width 10 height 10
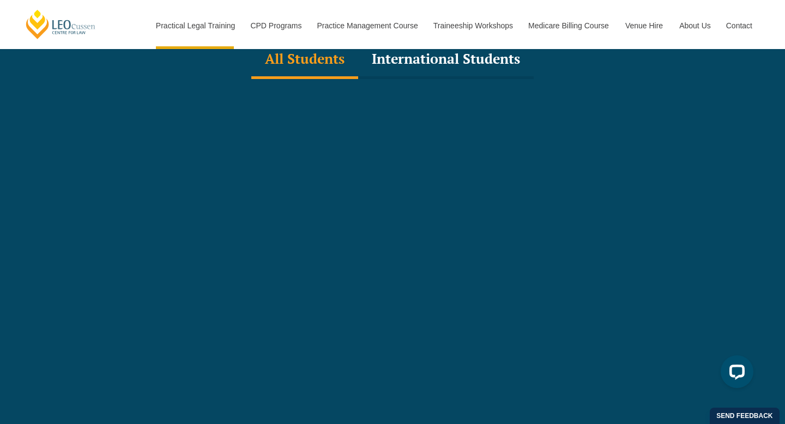
scroll to position [3389, 0]
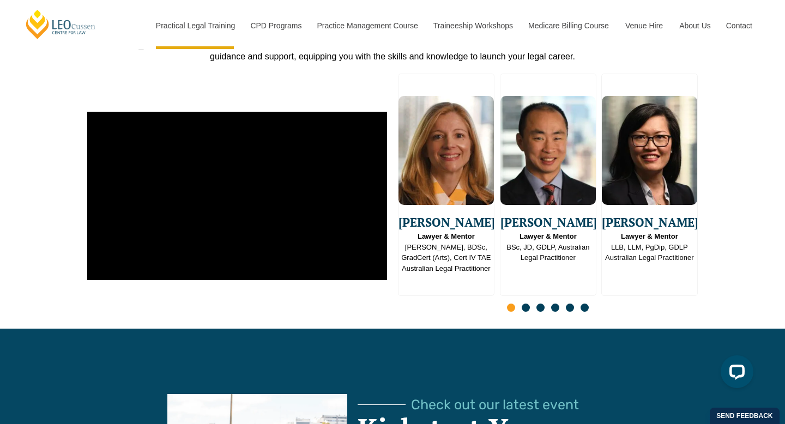
scroll to position [2785, 0]
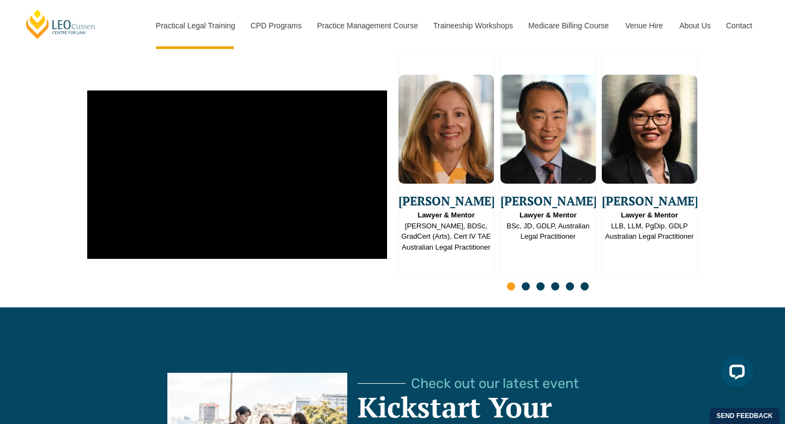
click at [528, 283] on span "Go to slide 2" at bounding box center [526, 287] width 8 height 8
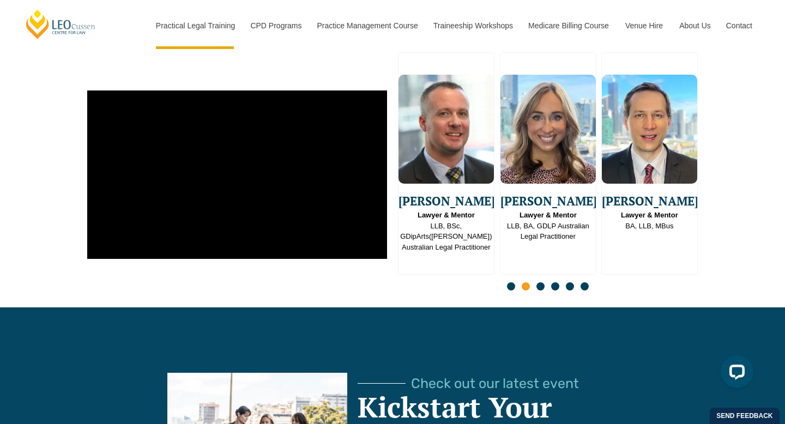
click at [538, 283] on span "Go to slide 3" at bounding box center [541, 287] width 8 height 8
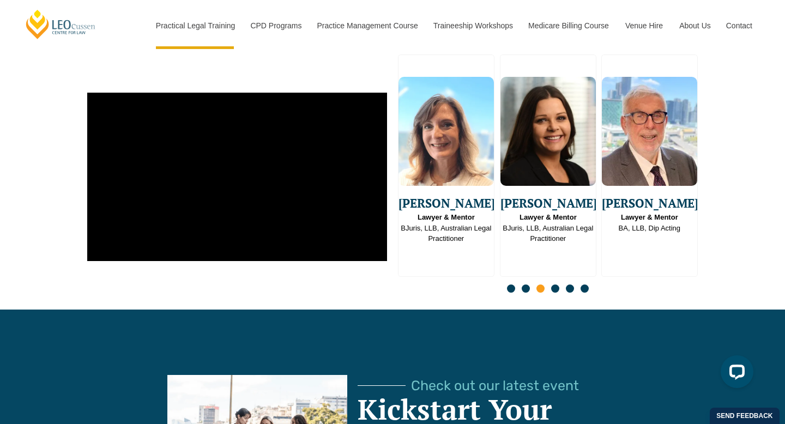
scroll to position [2781, 0]
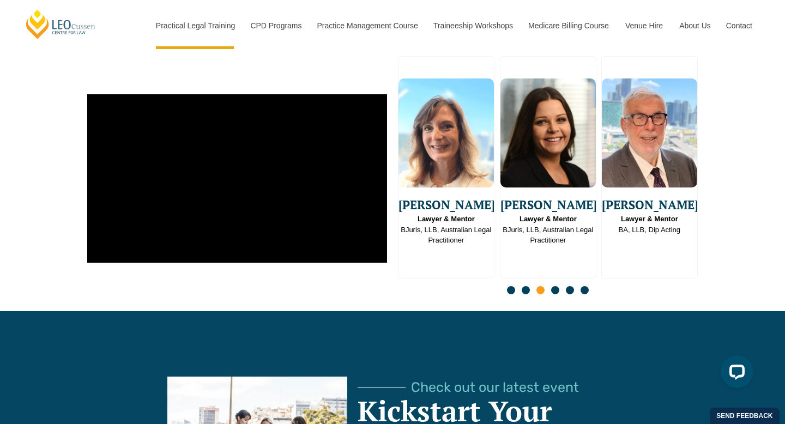
click at [556, 286] on span "Go to slide 4" at bounding box center [555, 290] width 8 height 8
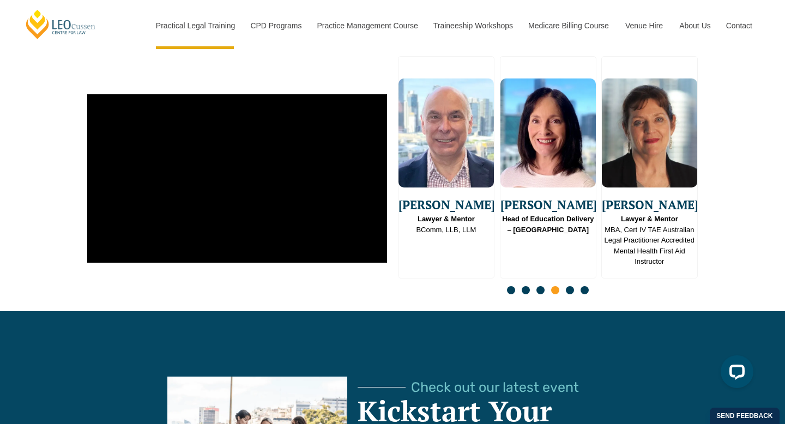
click at [571, 286] on span "Go to slide 5" at bounding box center [570, 290] width 8 height 8
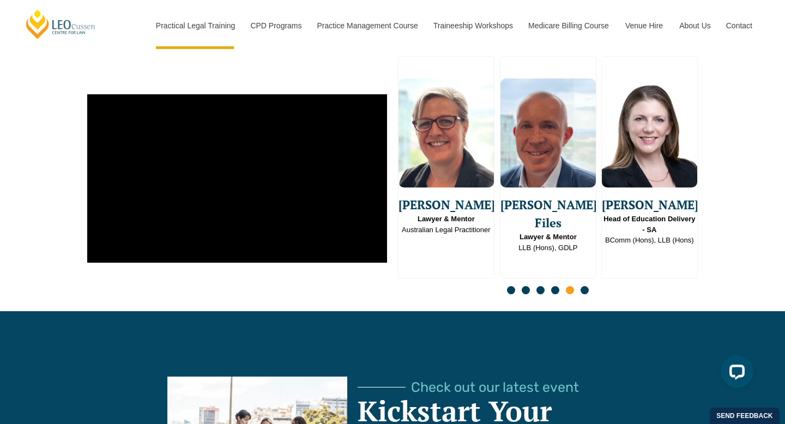
click at [556, 286] on span "Go to slide 4" at bounding box center [555, 290] width 8 height 8
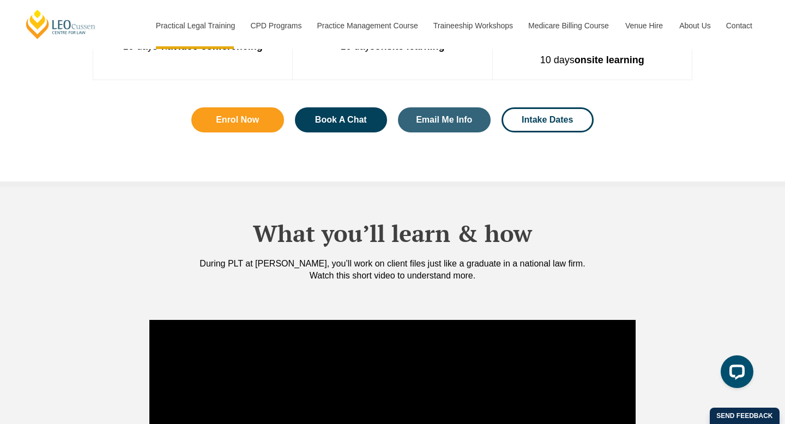
scroll to position [831, 0]
